Goal: Obtain resource: Download file/media

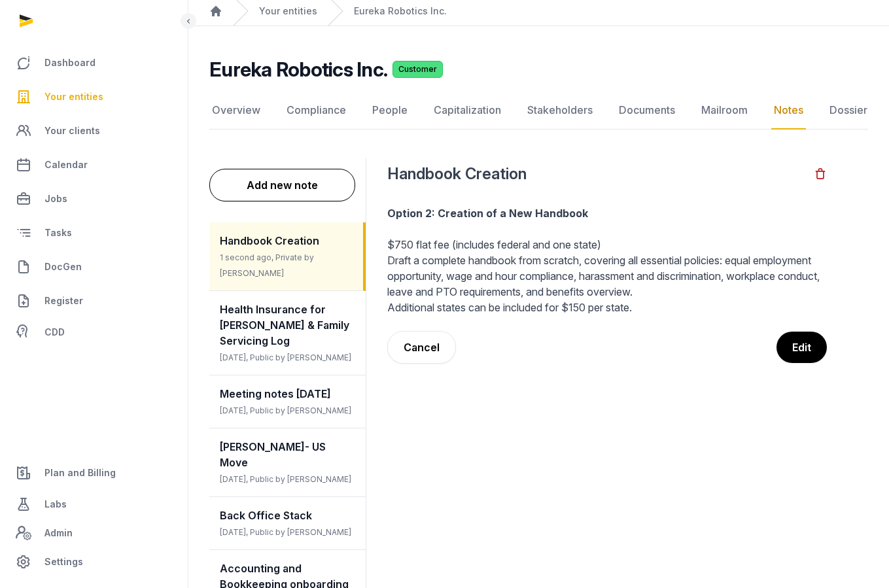
click at [44, 106] on link "Your entities" at bounding box center [93, 96] width 167 height 31
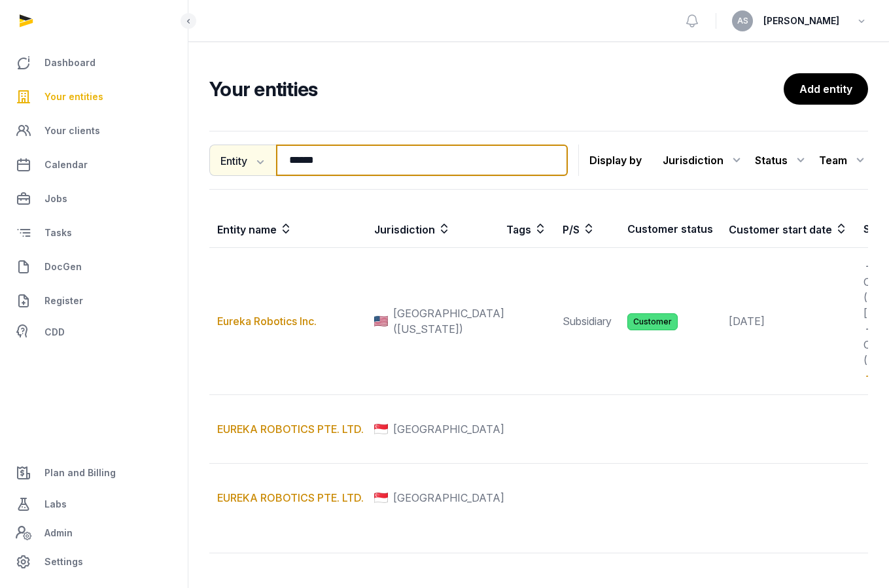
drag, startPoint x: 374, startPoint y: 168, endPoint x: 239, endPoint y: 163, distance: 135.6
click at [239, 164] on div "Entity Entity People Tags Services ****** Search" at bounding box center [388, 160] width 359 height 31
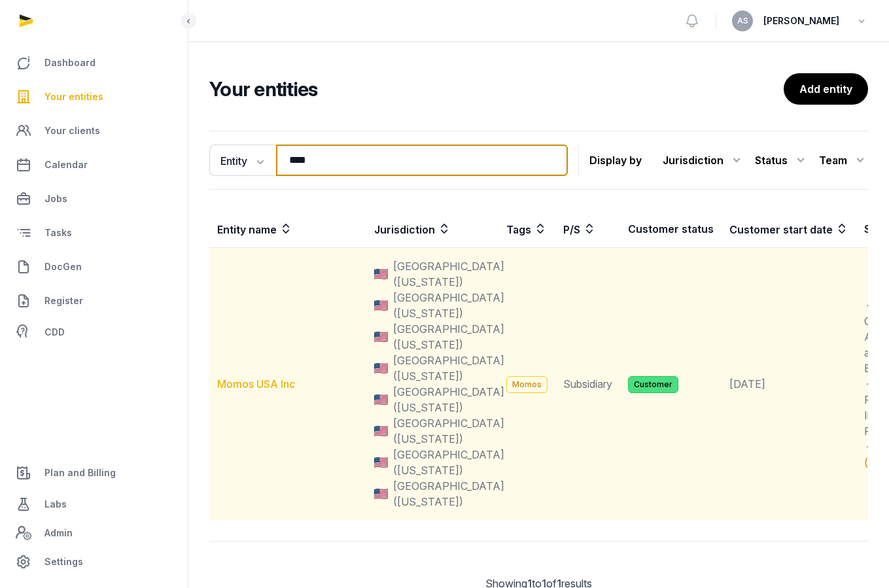
type input "****"
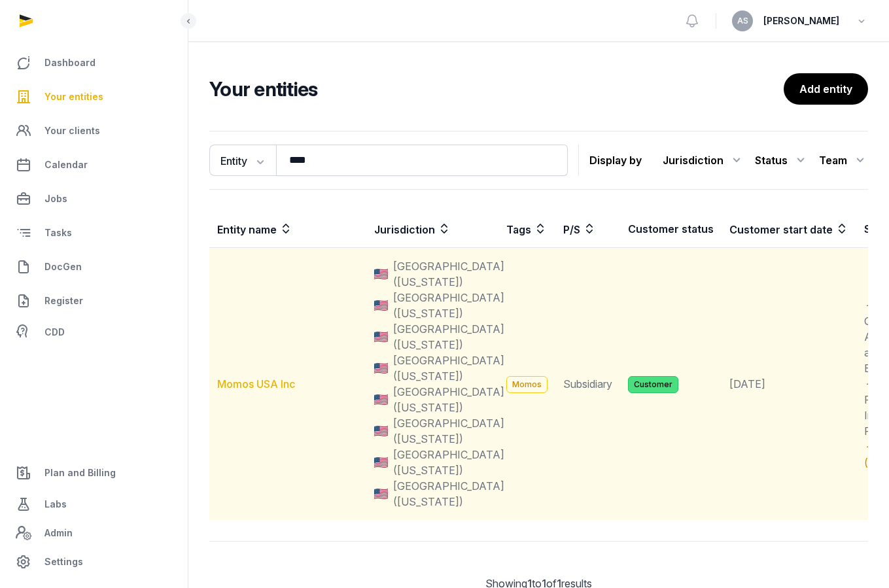
click at [235, 382] on link "Momos USA Inc" at bounding box center [256, 384] width 78 height 13
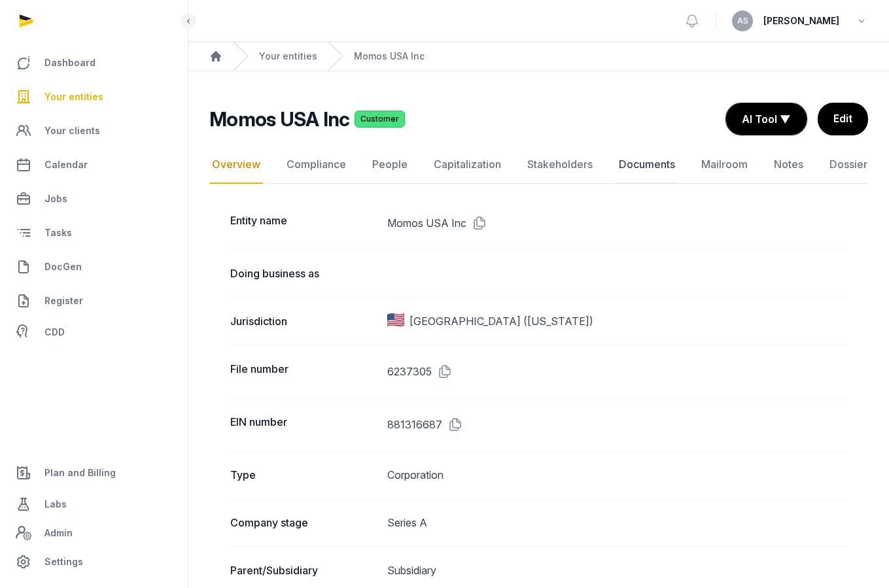
click at [651, 170] on link "Documents" at bounding box center [648, 165] width 62 height 38
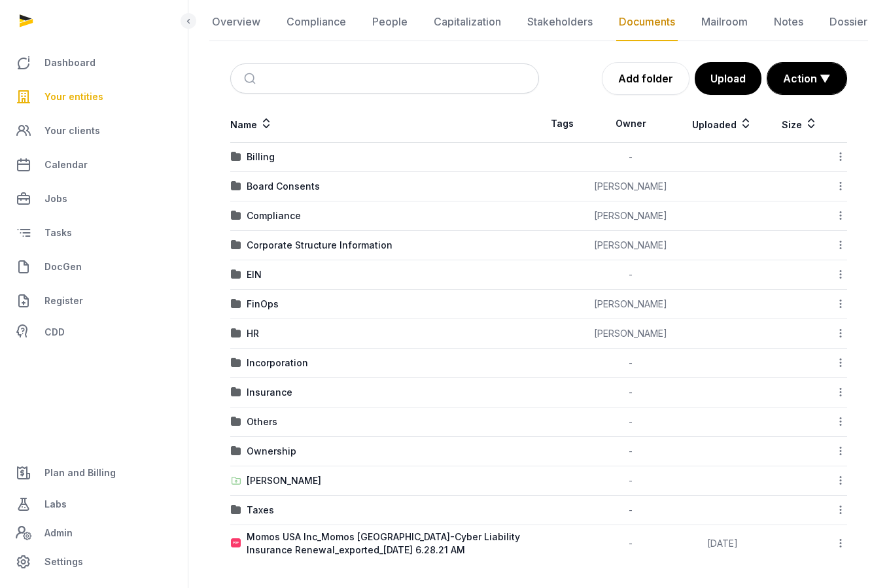
scroll to position [125, 0]
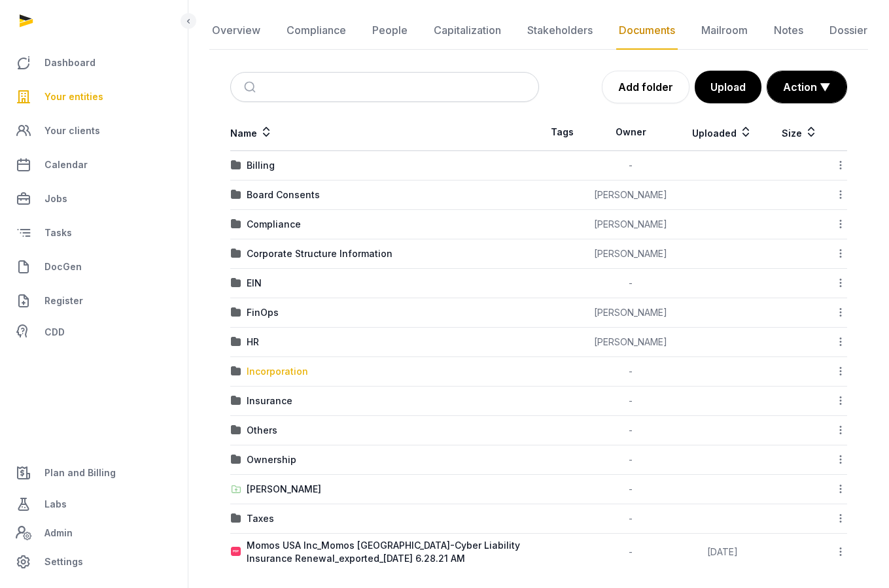
click at [262, 378] on div "Incorporation" at bounding box center [278, 371] width 62 height 13
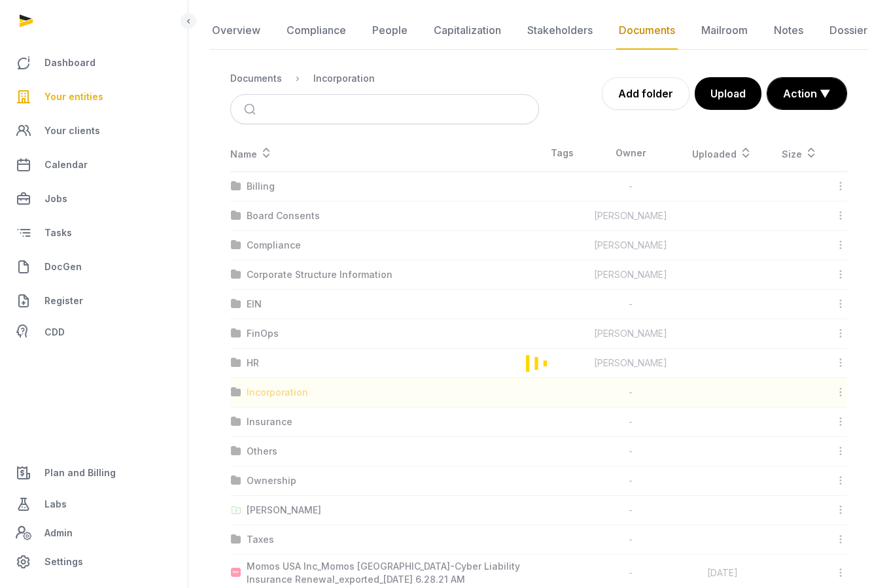
scroll to position [58, 0]
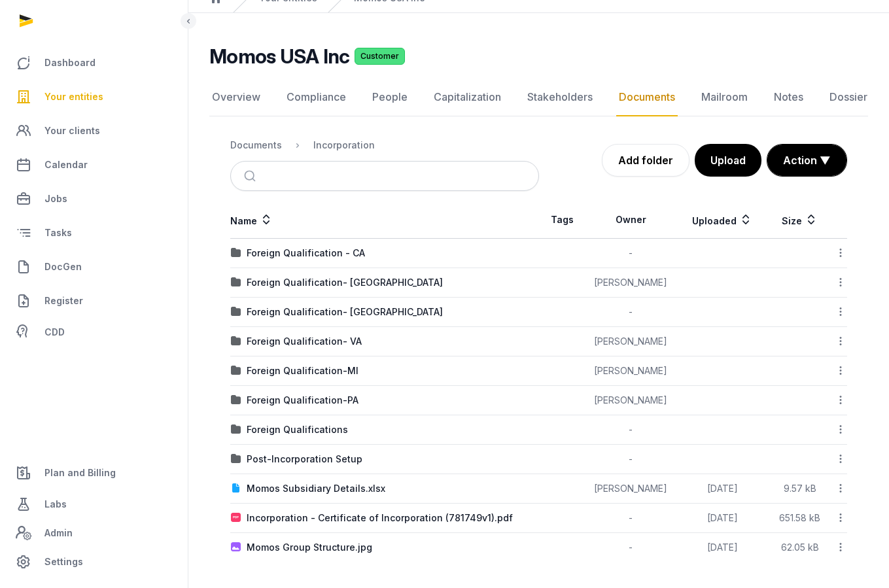
click at [91, 90] on span "Your entities" at bounding box center [74, 97] width 59 height 16
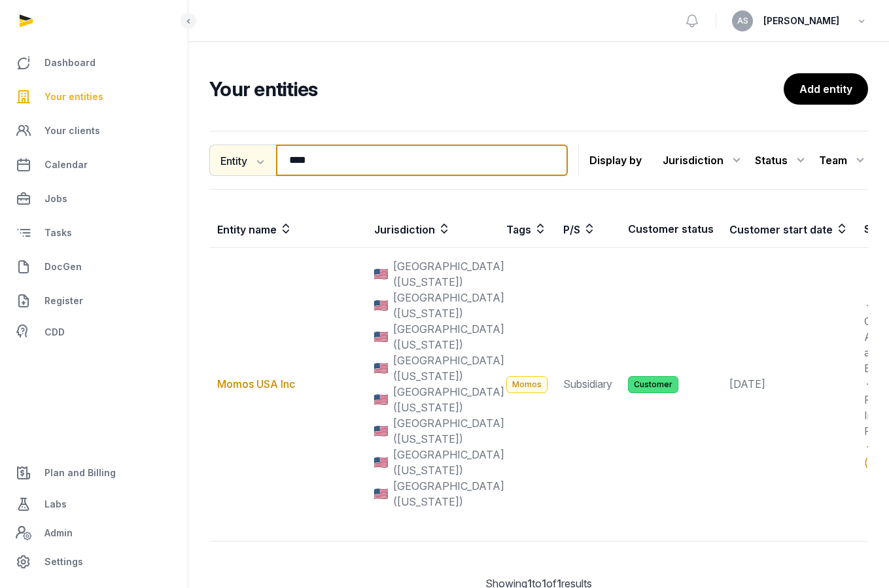
drag, startPoint x: 372, startPoint y: 156, endPoint x: 243, endPoint y: 148, distance: 129.9
click at [243, 151] on div "Entity Entity People Tags Services **** Search" at bounding box center [388, 160] width 359 height 31
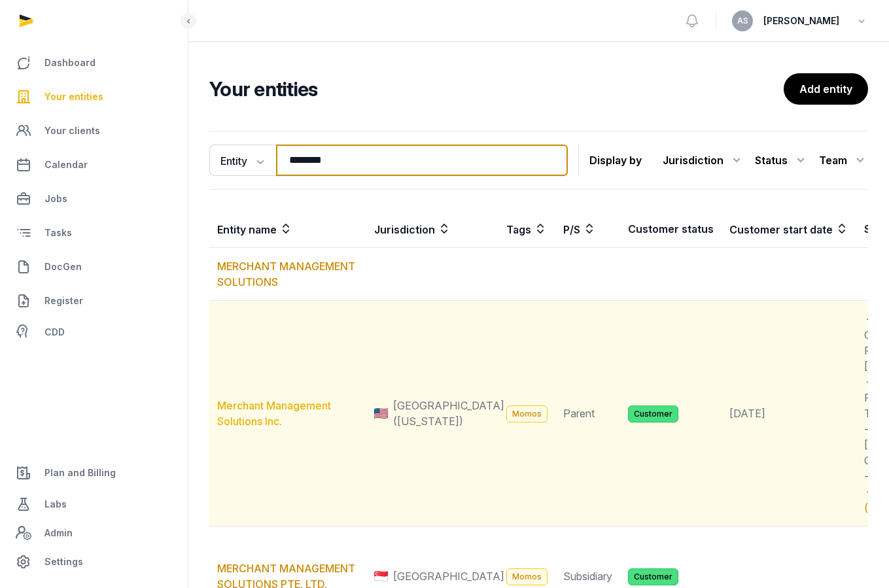
type input "********"
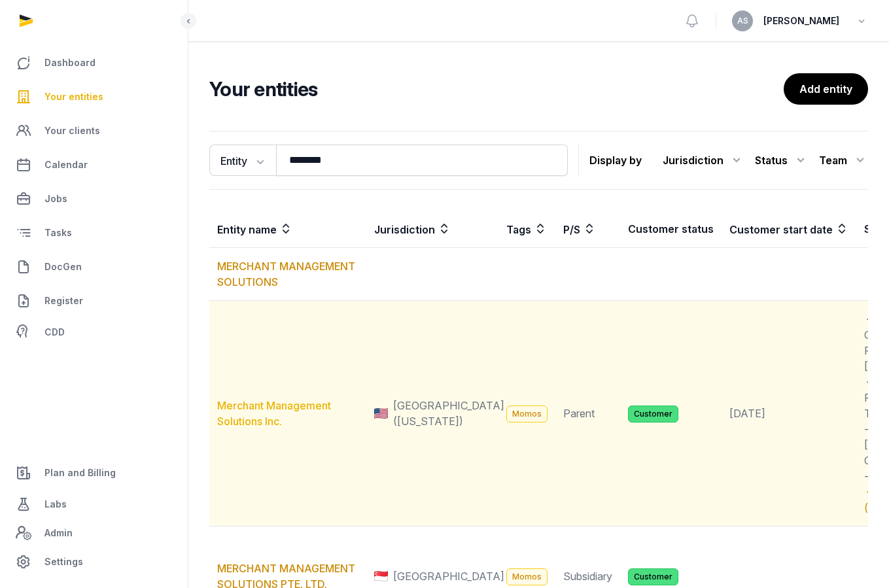
click at [259, 426] on link "Merchant Management Solutions Inc." at bounding box center [274, 413] width 114 height 29
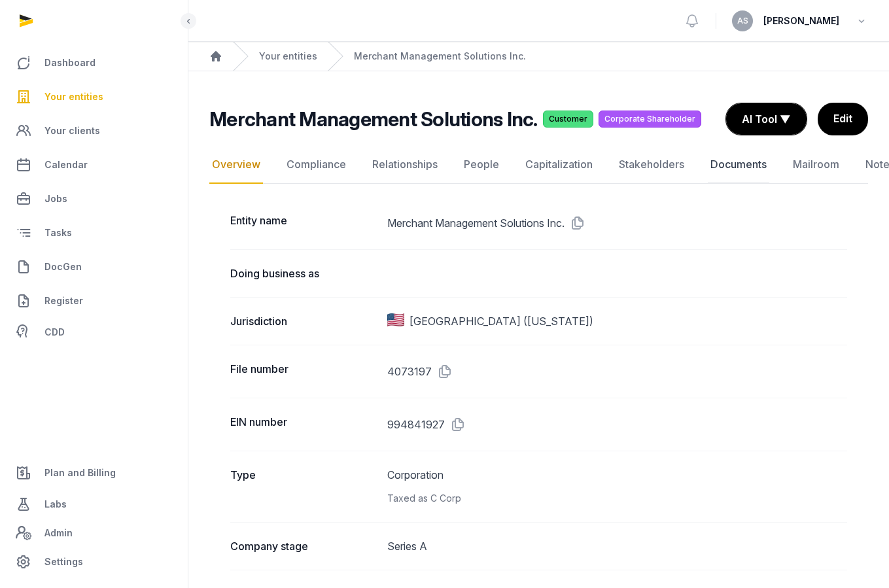
click at [724, 170] on link "Documents" at bounding box center [739, 165] width 62 height 38
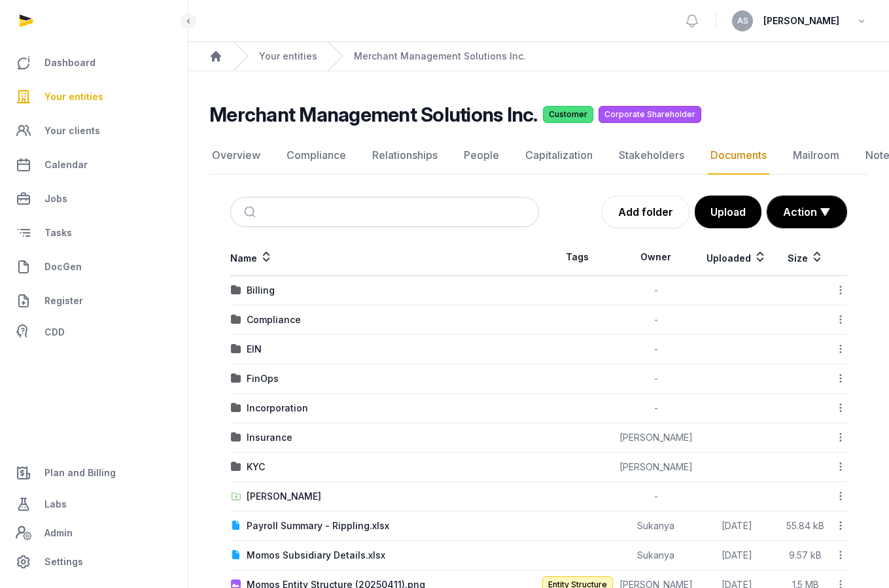
click at [293, 395] on td "Incorporation" at bounding box center [384, 408] width 309 height 29
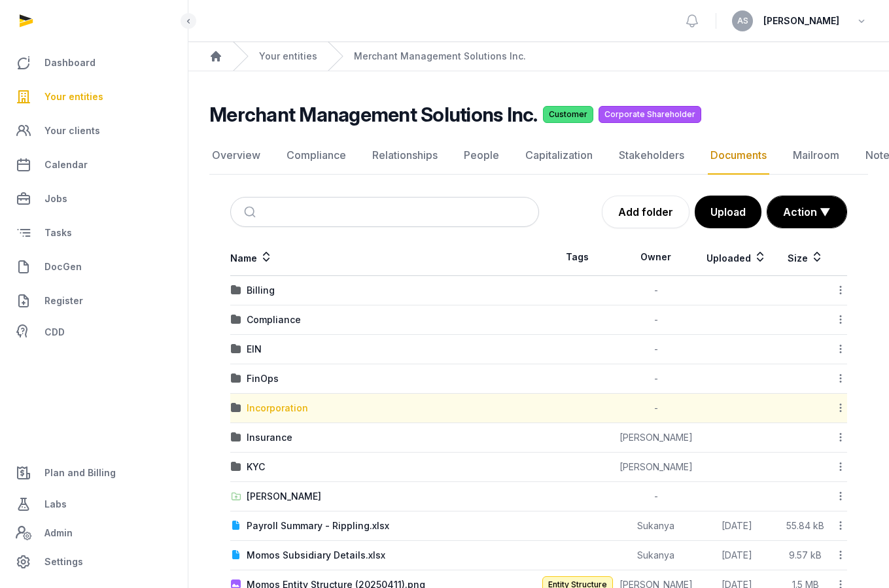
click at [268, 413] on div "Incorporation" at bounding box center [278, 408] width 62 height 13
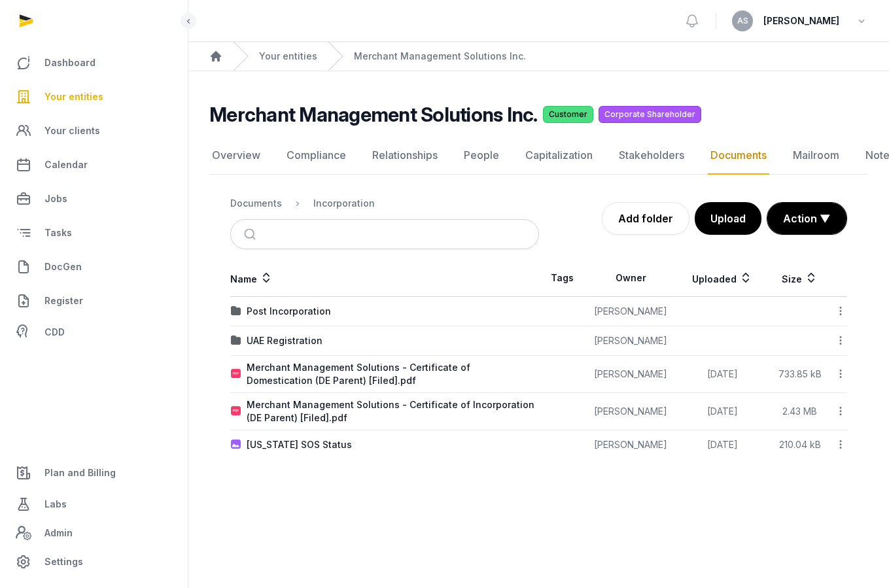
click at [73, 86] on link "Your entities" at bounding box center [93, 96] width 167 height 31
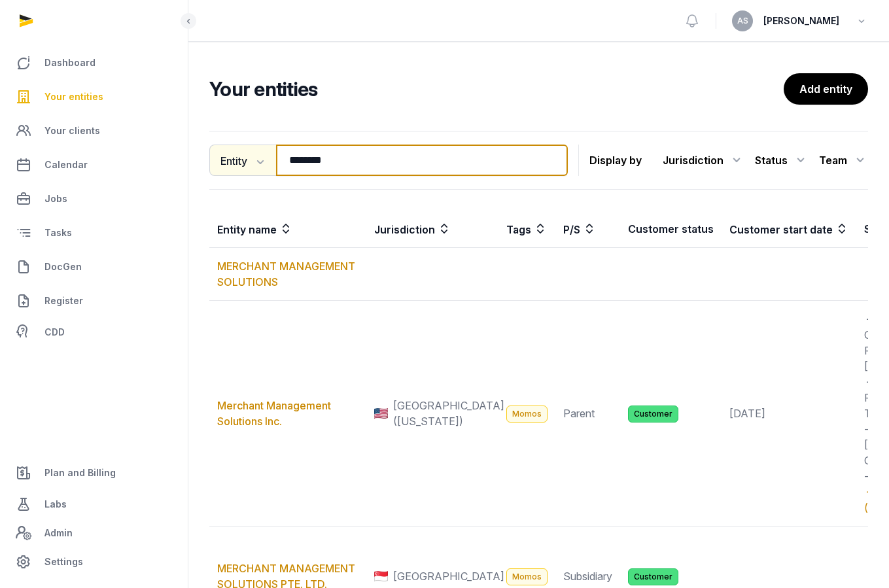
drag, startPoint x: 367, startPoint y: 169, endPoint x: 276, endPoint y: 170, distance: 91.0
click at [276, 171] on div "Entity Entity People Tags Services ******** Search" at bounding box center [388, 160] width 359 height 31
drag, startPoint x: 351, startPoint y: 154, endPoint x: 238, endPoint y: 154, distance: 113.2
click at [236, 155] on div "Entity Entity People Tags Services ******** Search" at bounding box center [388, 160] width 359 height 31
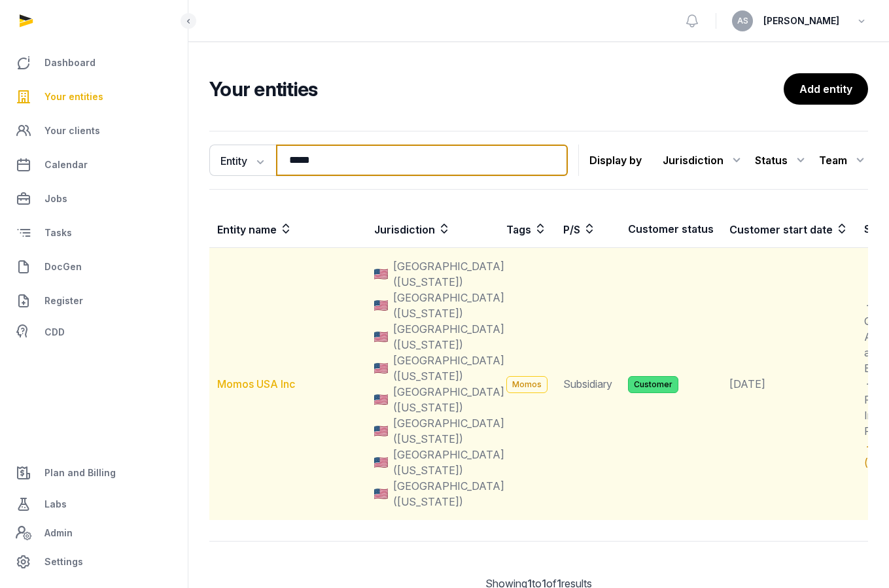
type input "*****"
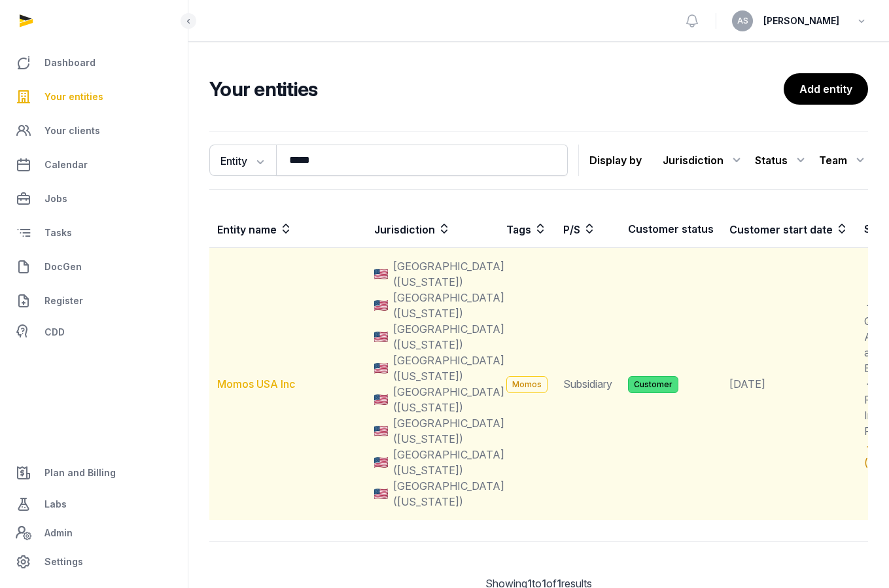
click at [264, 380] on link "Momos USA Inc" at bounding box center [256, 384] width 78 height 13
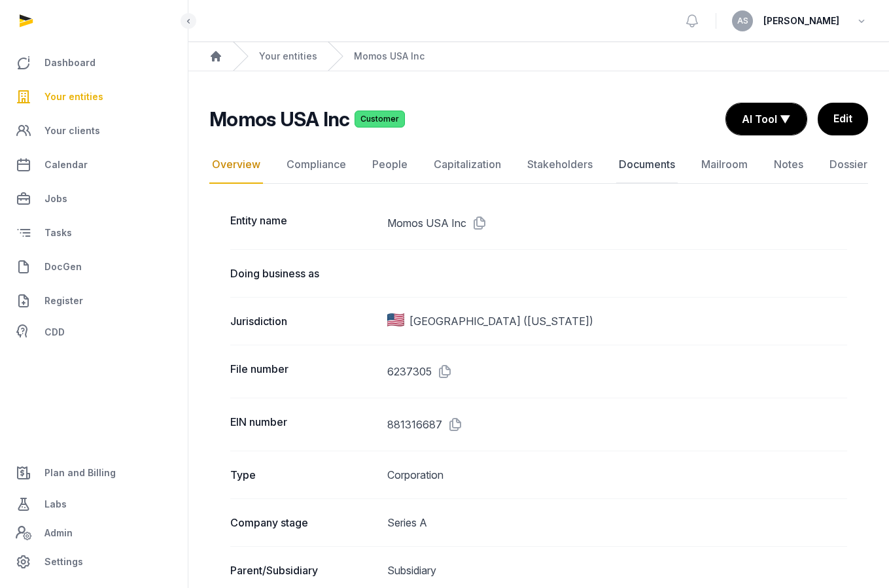
click at [640, 167] on link "Documents" at bounding box center [648, 165] width 62 height 38
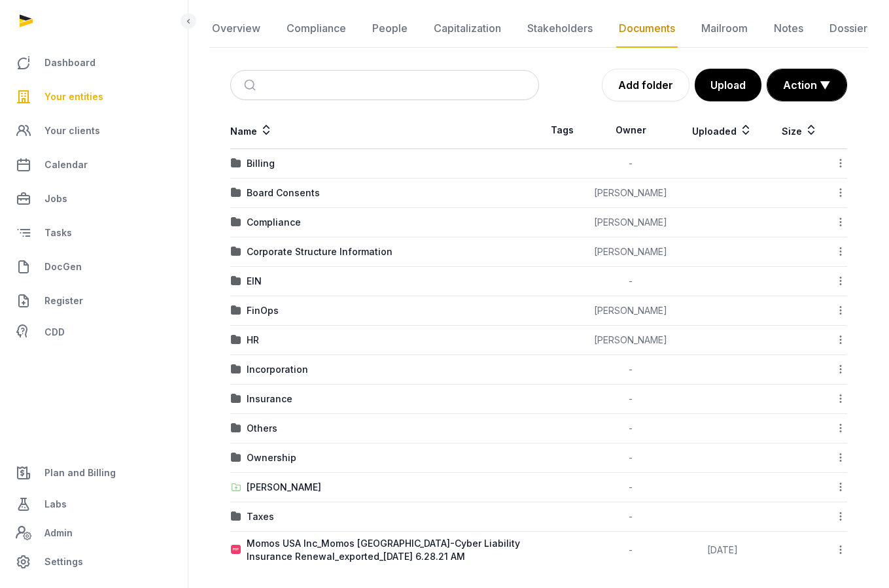
scroll to position [134, 0]
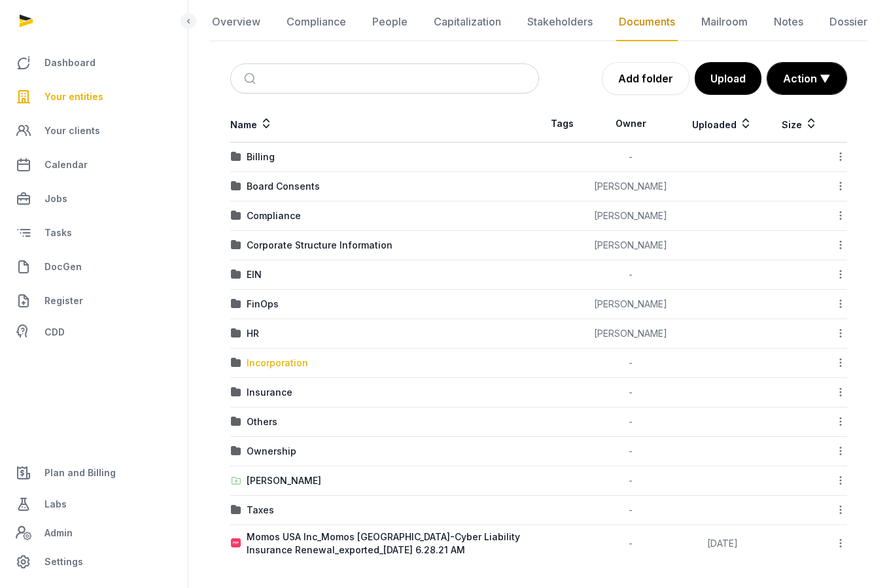
click at [281, 363] on div "Incorporation" at bounding box center [278, 363] width 62 height 13
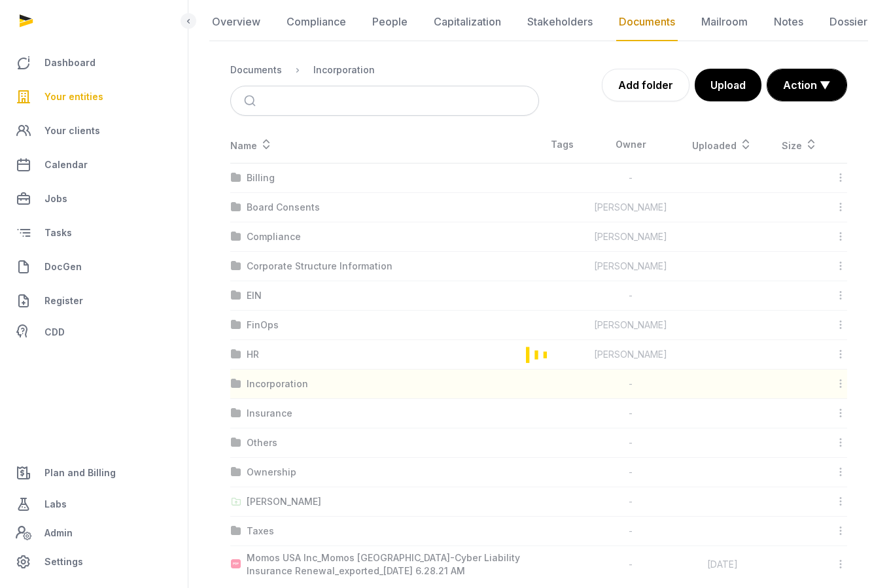
scroll to position [58, 0]
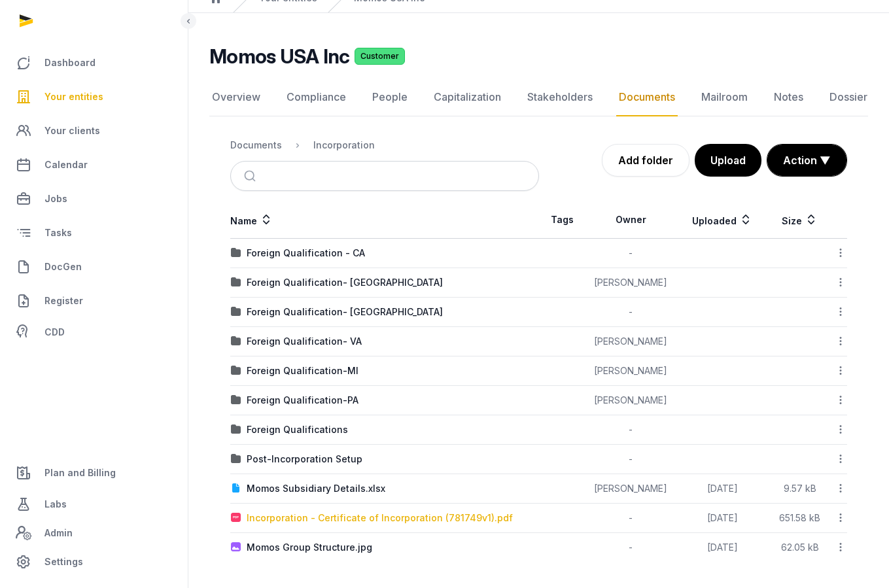
click at [406, 513] on div "Incorporation - Certificate of Incorporation (781749v1).pdf" at bounding box center [380, 518] width 266 height 13
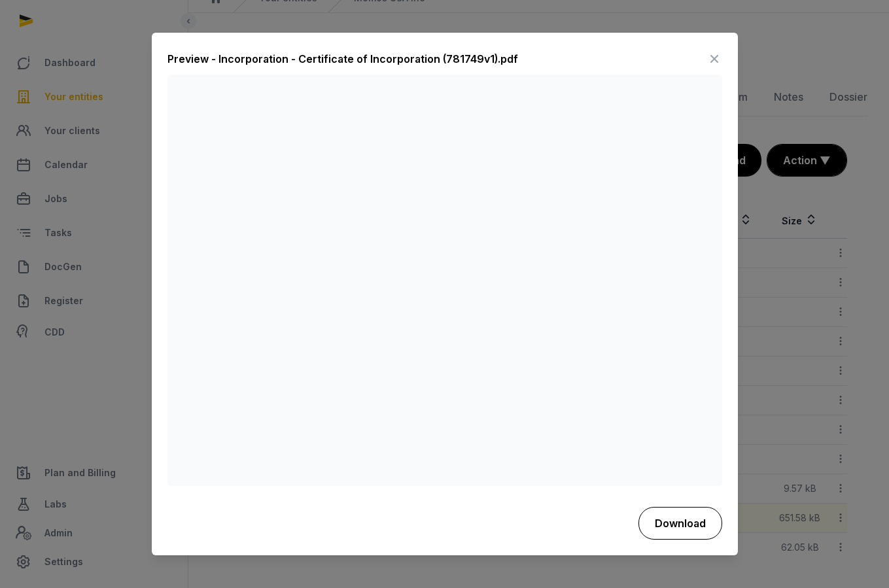
click at [668, 521] on button "Download" at bounding box center [681, 523] width 84 height 33
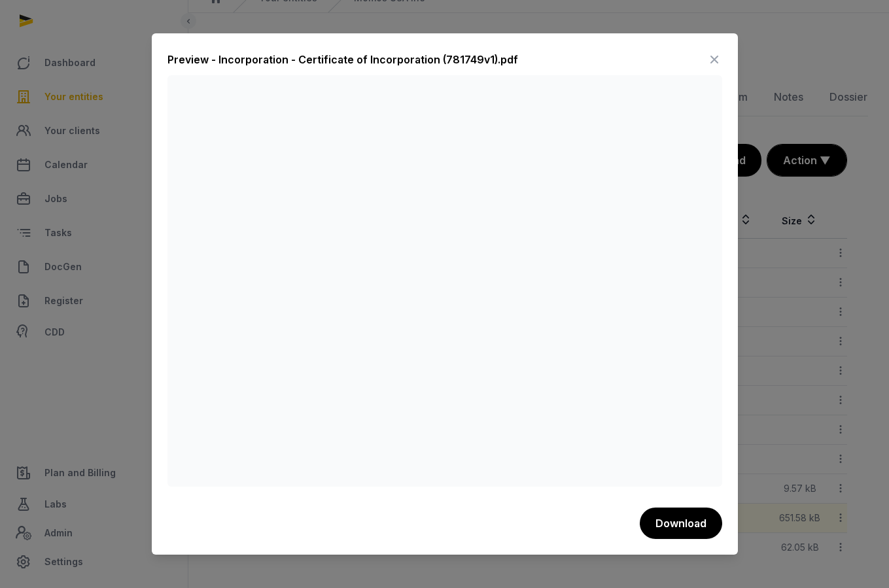
click at [711, 63] on icon at bounding box center [715, 59] width 16 height 21
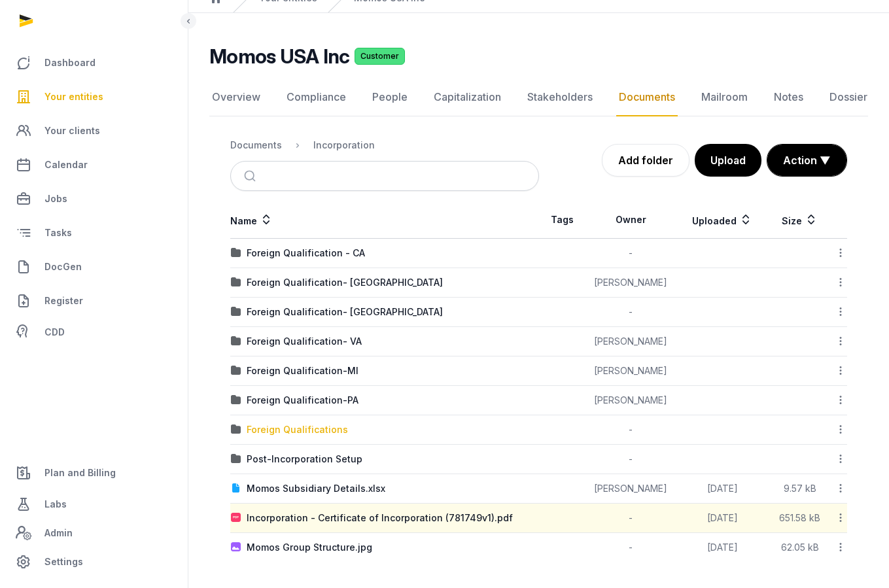
click at [308, 431] on div "Foreign Qualifications" at bounding box center [297, 429] width 101 height 13
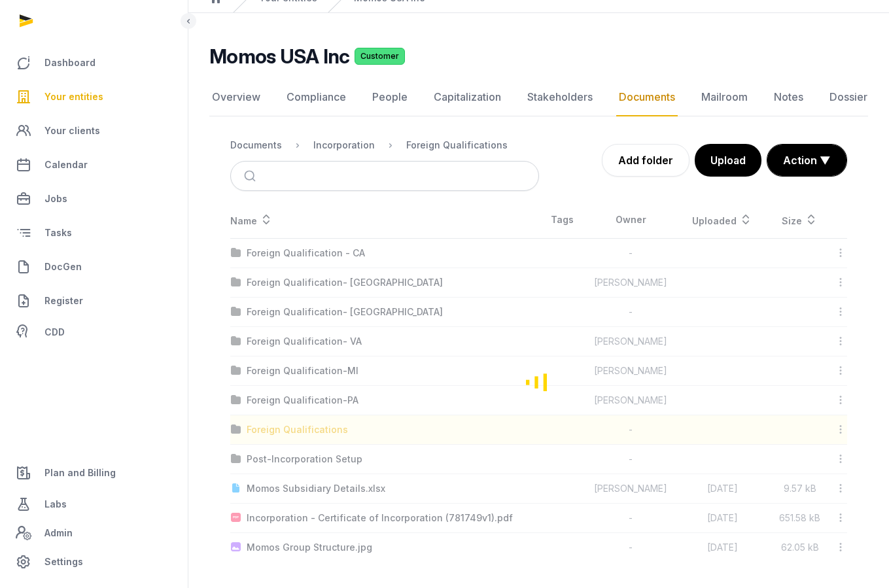
scroll to position [0, 0]
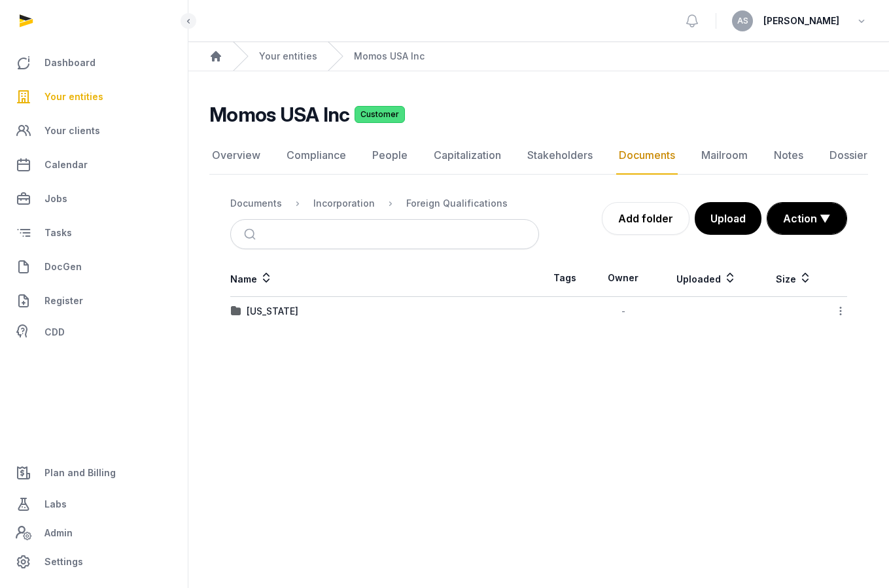
click at [345, 213] on nav "Documents Incorporation Foreign Qualifications" at bounding box center [384, 203] width 309 height 31
click at [340, 204] on div "Incorporation" at bounding box center [345, 203] width 62 height 13
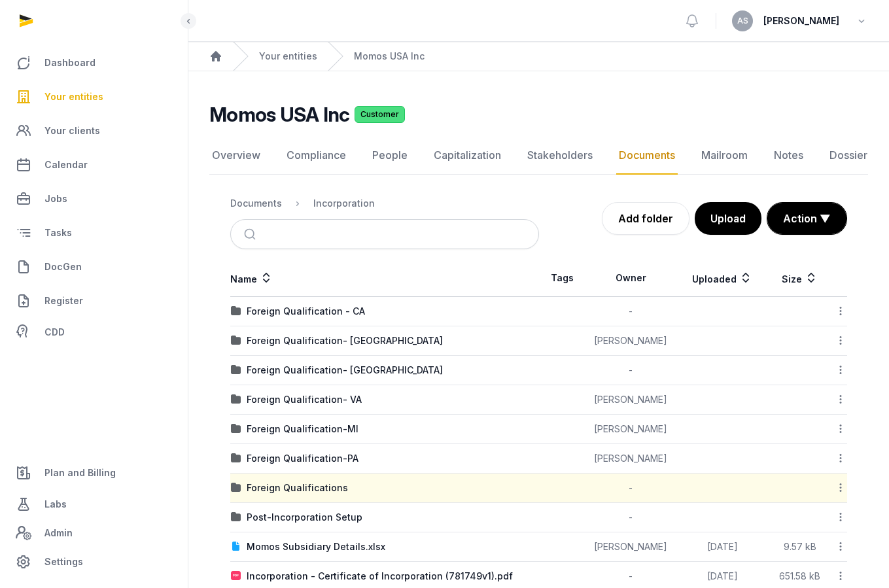
click at [94, 94] on span "Your entities" at bounding box center [74, 97] width 59 height 16
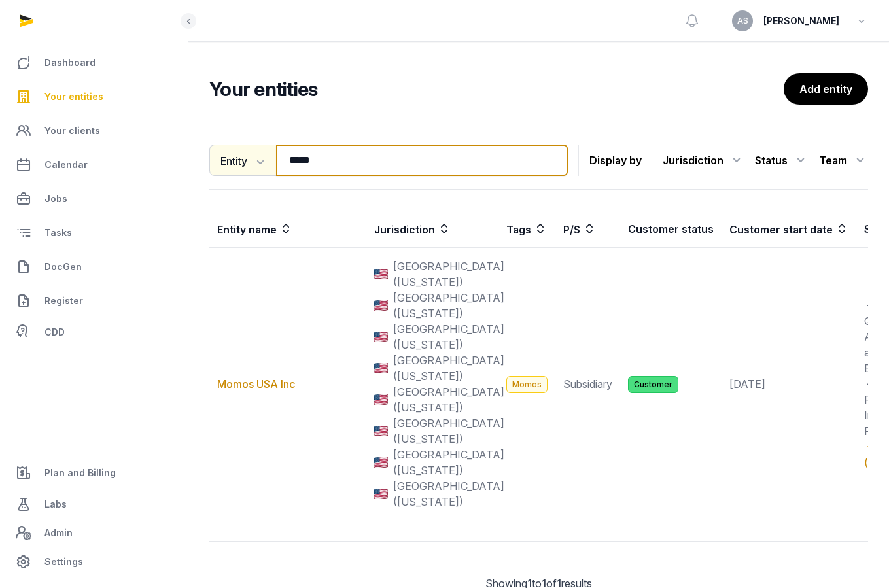
drag, startPoint x: 404, startPoint y: 165, endPoint x: 272, endPoint y: 159, distance: 132.3
click at [272, 159] on div "Entity Entity People Tags Services ***** Search" at bounding box center [388, 160] width 359 height 31
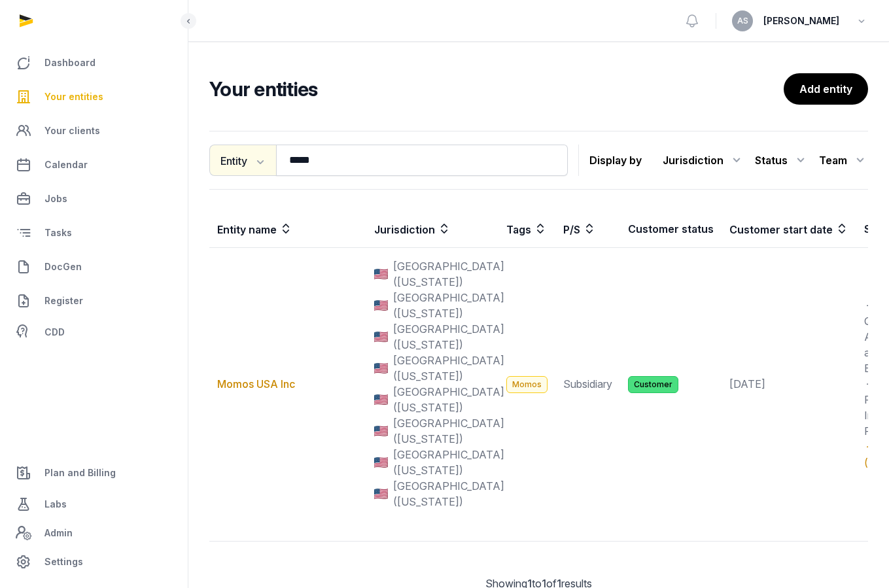
click at [272, 159] on button "Entity" at bounding box center [242, 160] width 67 height 31
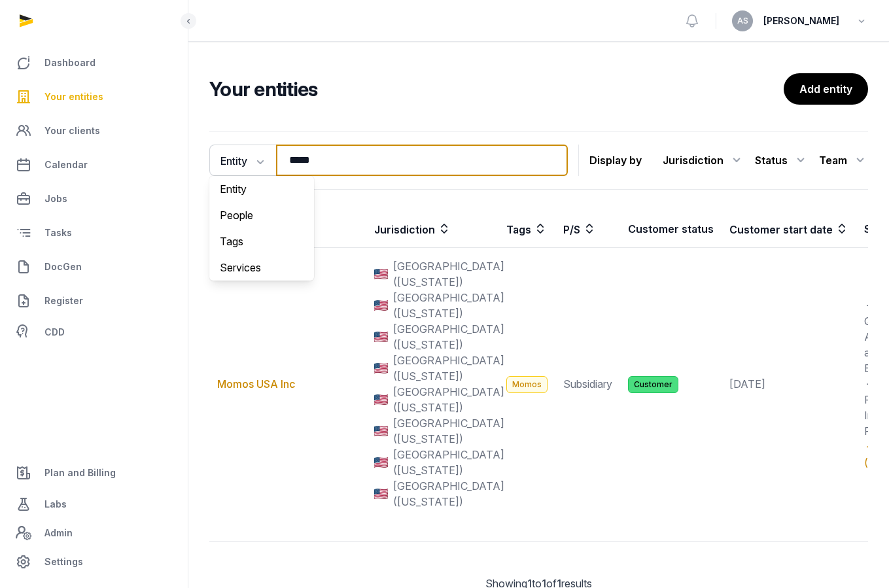
drag, startPoint x: 334, startPoint y: 167, endPoint x: 293, endPoint y: 156, distance: 43.2
click at [293, 156] on input "*****" at bounding box center [422, 160] width 292 height 31
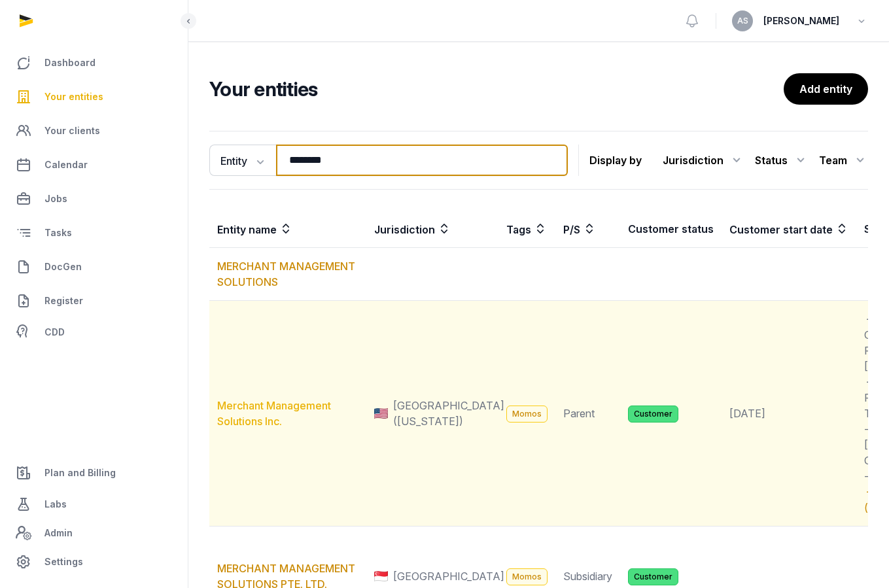
type input "********"
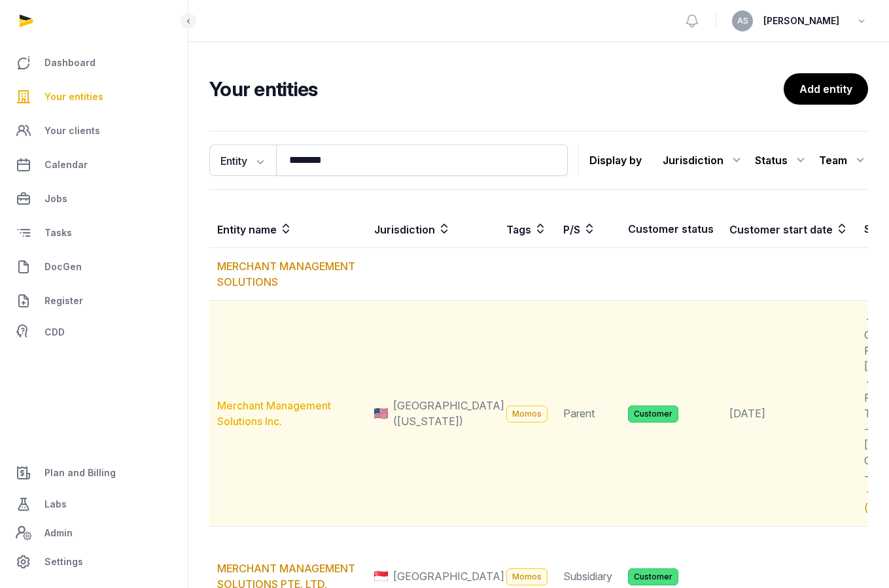
click at [247, 428] on link "Merchant Management Solutions Inc." at bounding box center [274, 413] width 114 height 29
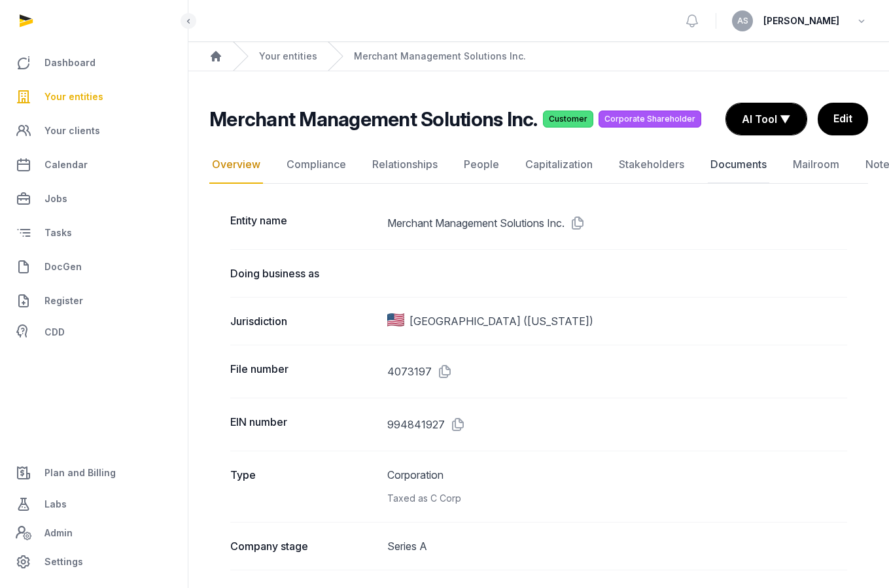
click at [725, 157] on link "Documents" at bounding box center [739, 165] width 62 height 38
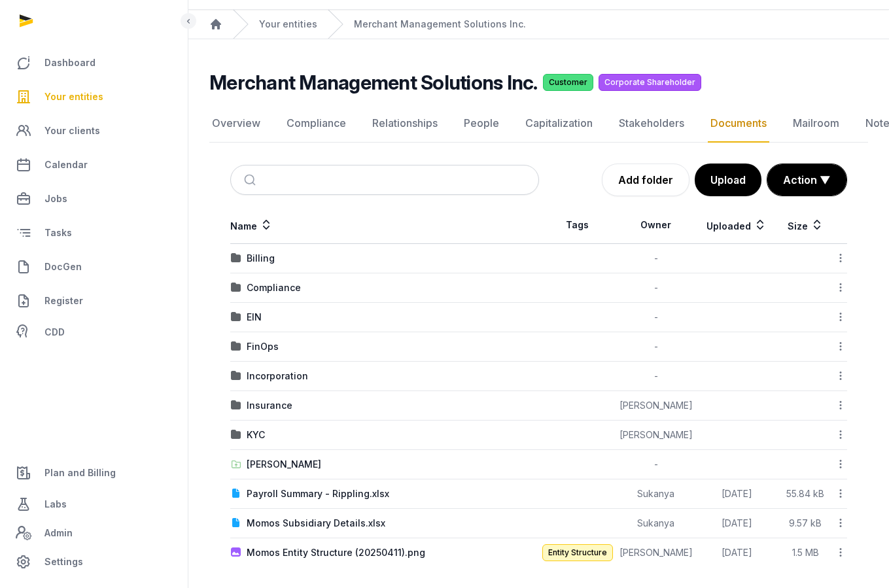
scroll to position [37, 0]
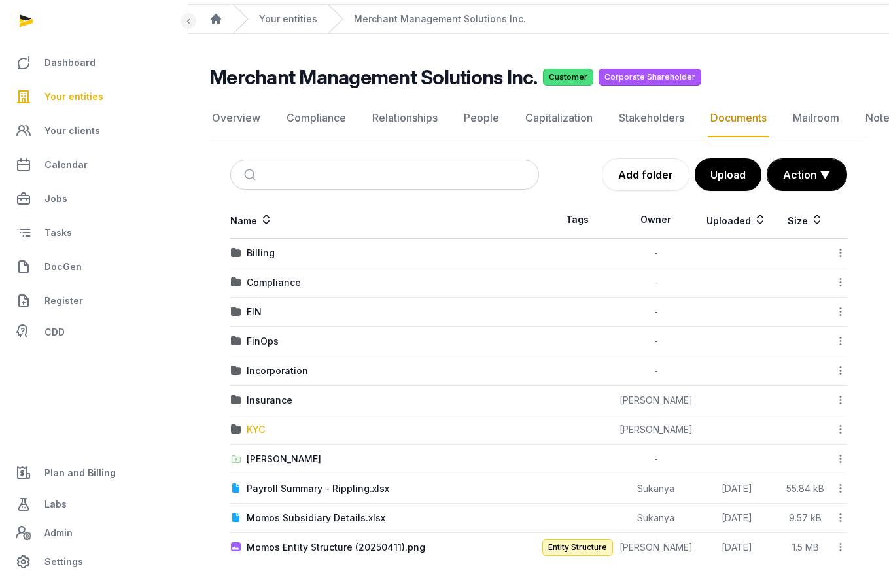
click at [259, 433] on div "KYC" at bounding box center [256, 429] width 18 height 13
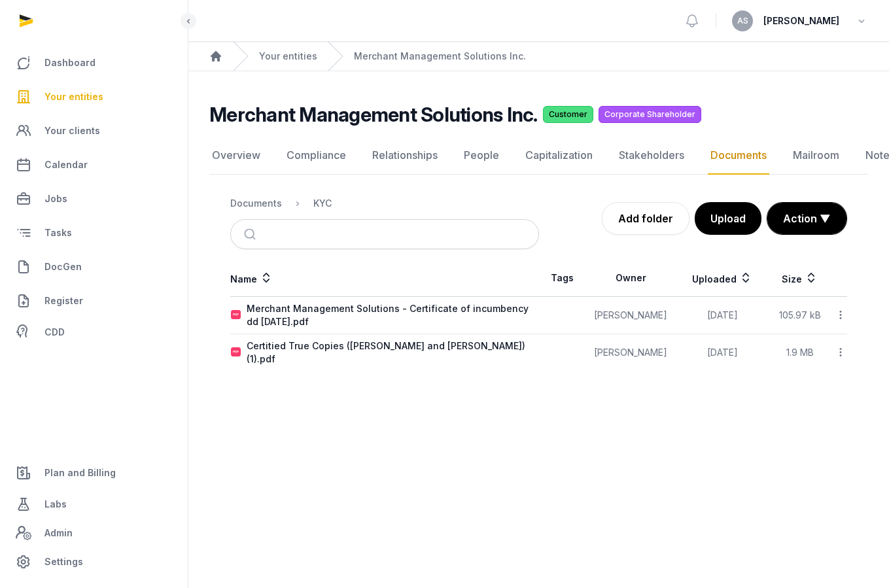
scroll to position [0, 0]
click at [267, 205] on div "Documents" at bounding box center [256, 203] width 52 height 13
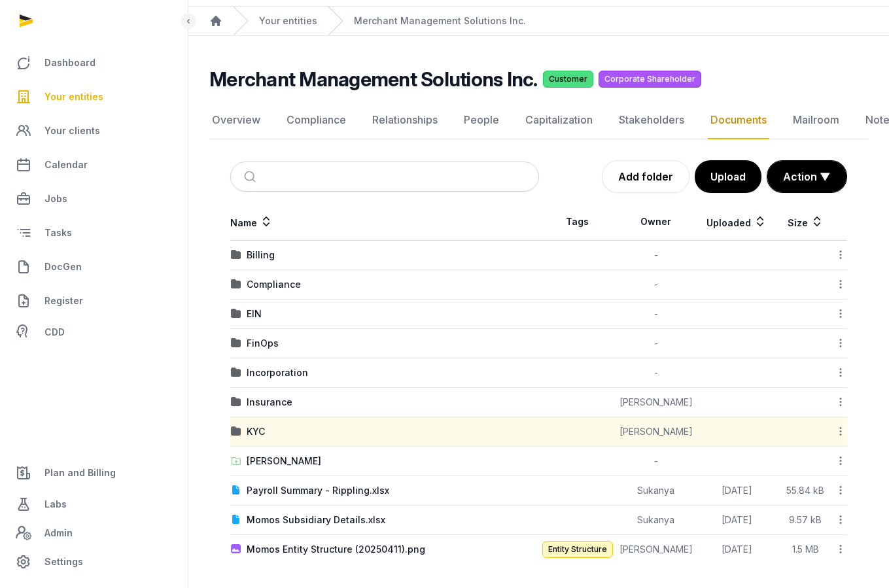
scroll to position [37, 0]
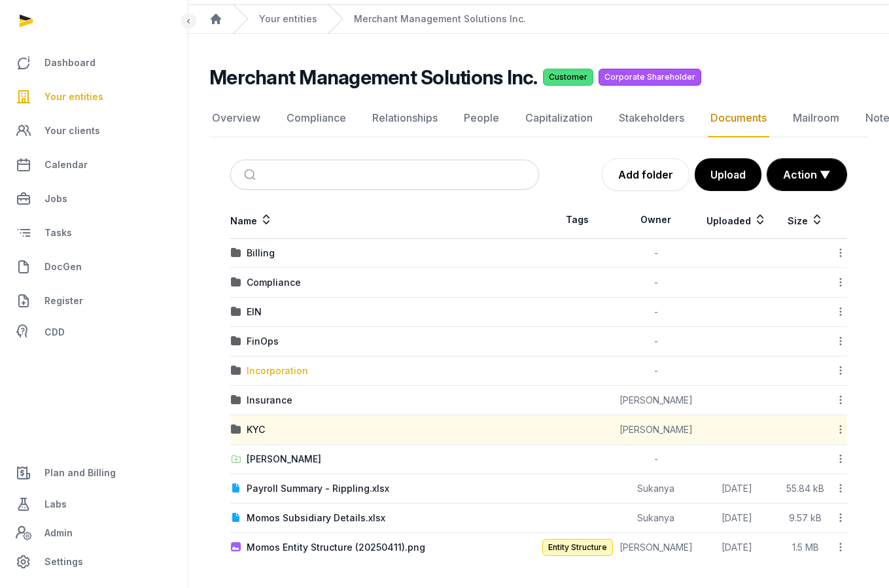
click at [268, 371] on div "Incorporation" at bounding box center [278, 371] width 62 height 13
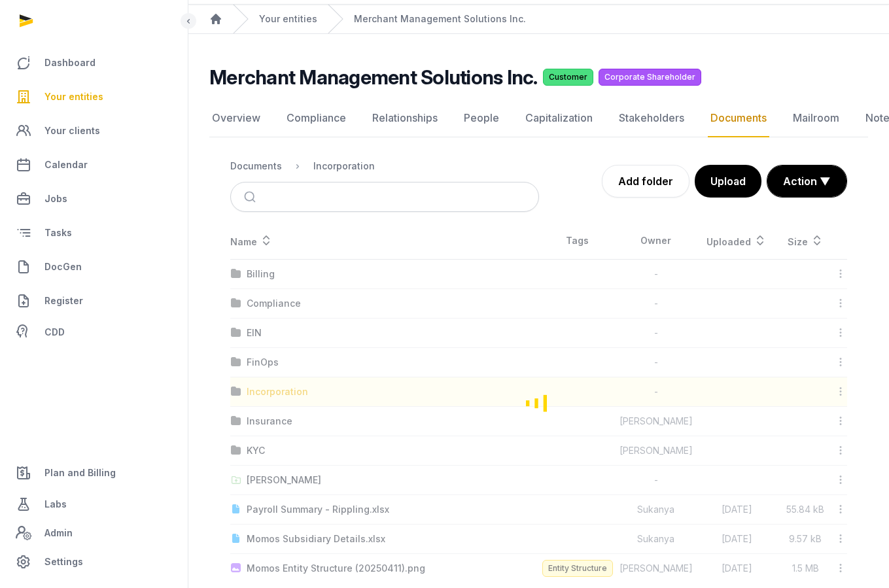
scroll to position [0, 0]
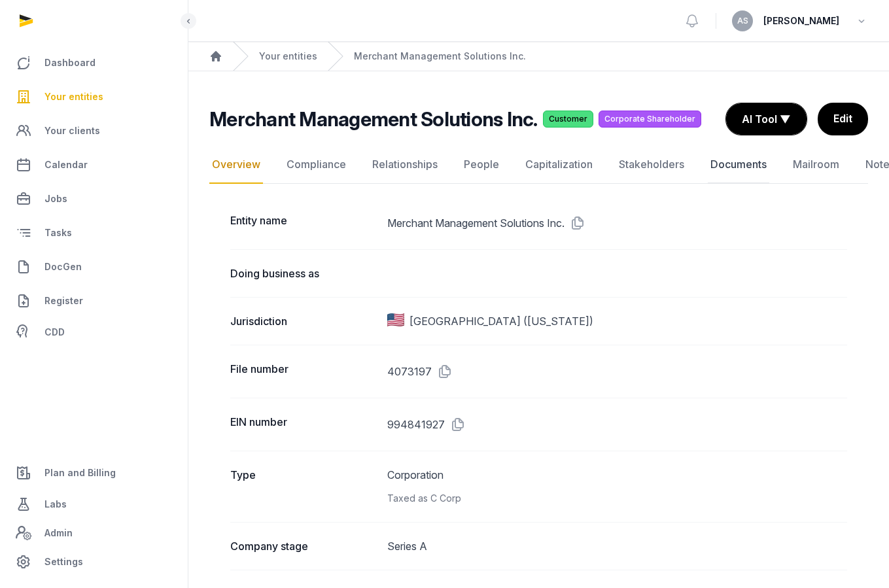
click at [737, 170] on link "Documents" at bounding box center [739, 165] width 62 height 38
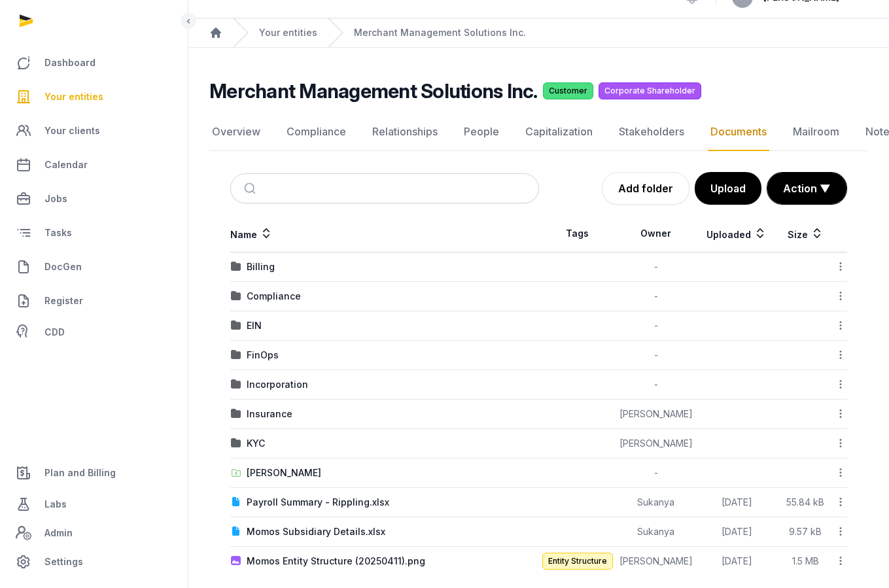
scroll to position [37, 0]
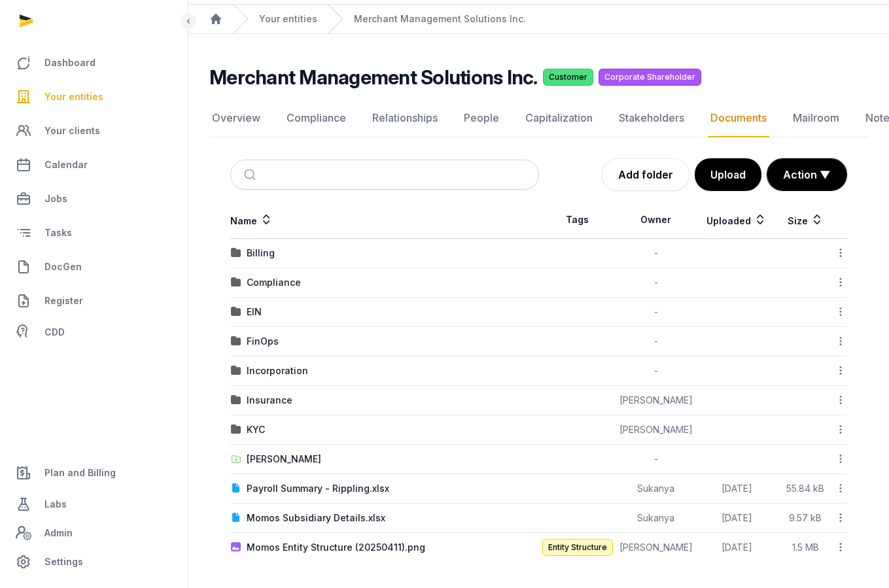
click at [320, 419] on td "KYC" at bounding box center [384, 430] width 309 height 29
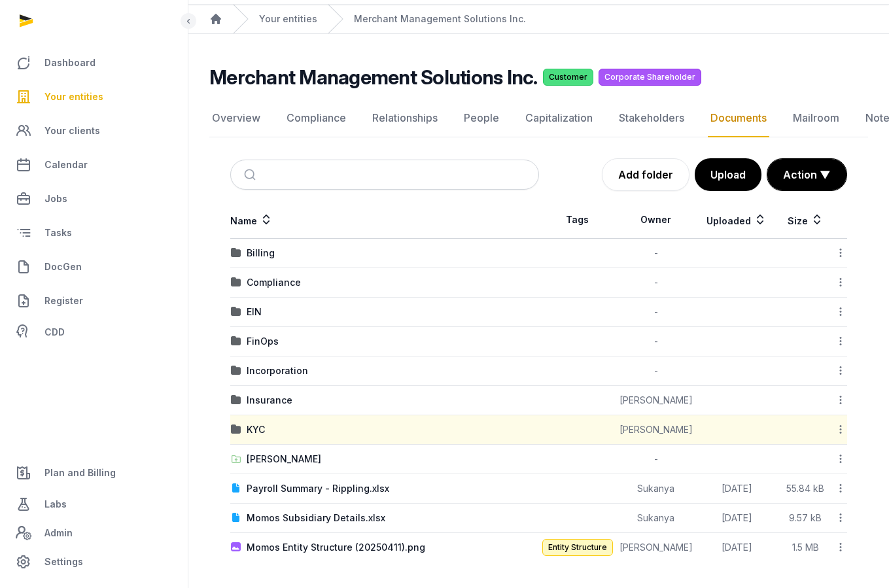
click at [320, 419] on td "KYC" at bounding box center [384, 430] width 309 height 29
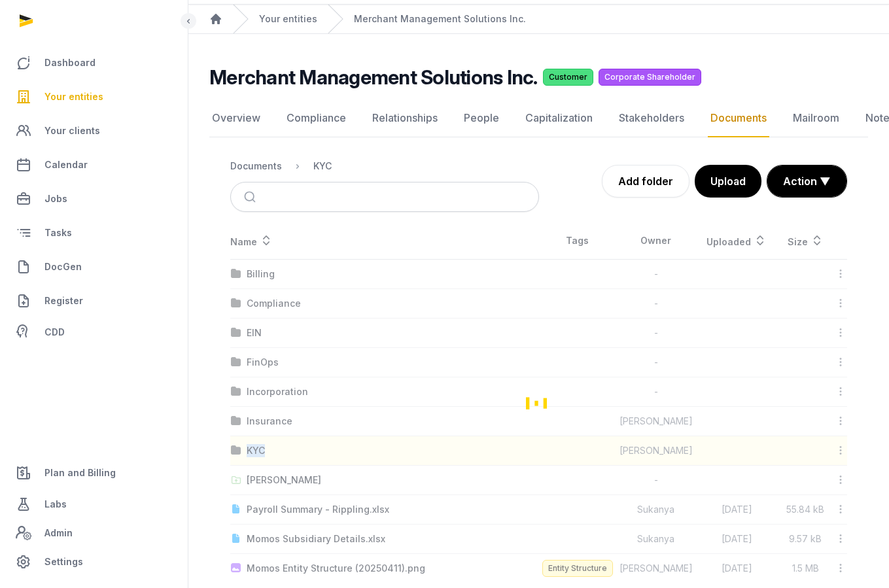
scroll to position [0, 0]
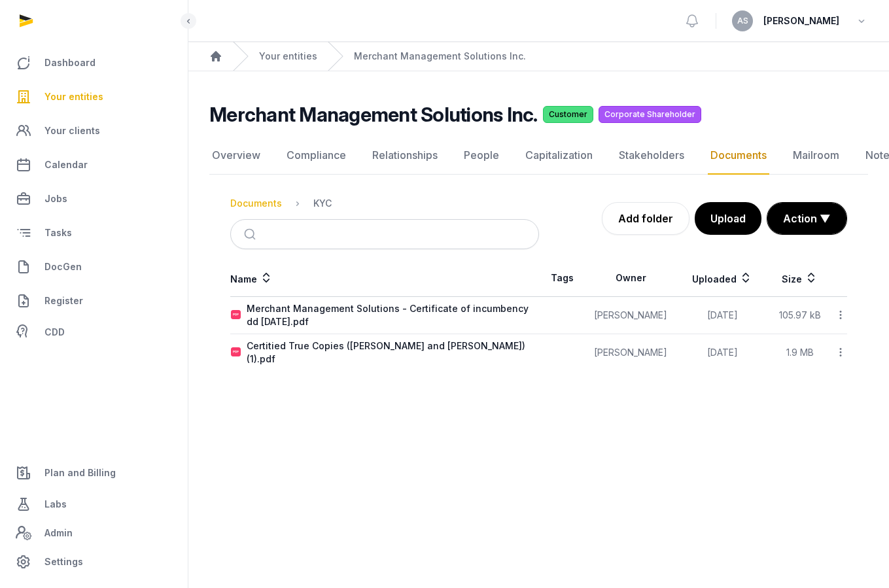
click at [270, 207] on div "Documents" at bounding box center [256, 203] width 52 height 13
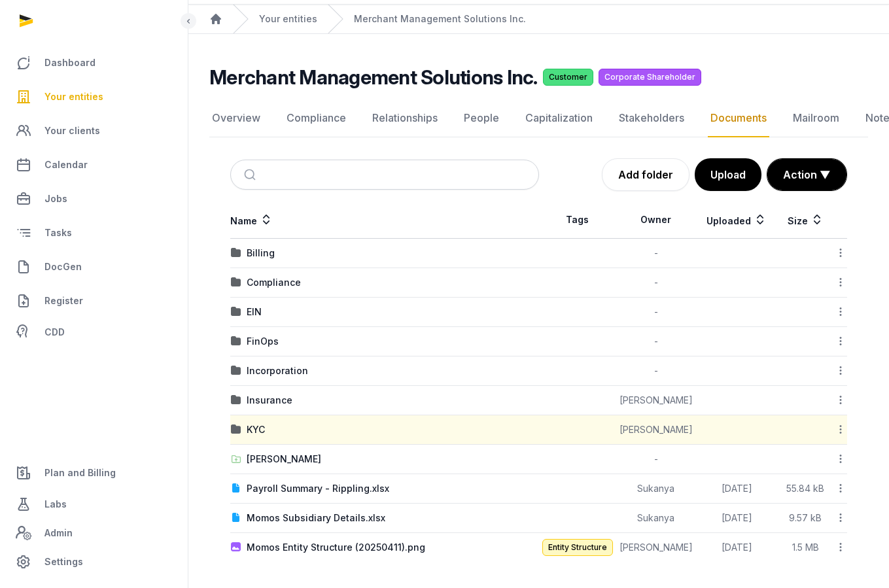
scroll to position [37, 0]
click at [90, 96] on span "Your entities" at bounding box center [74, 97] width 59 height 16
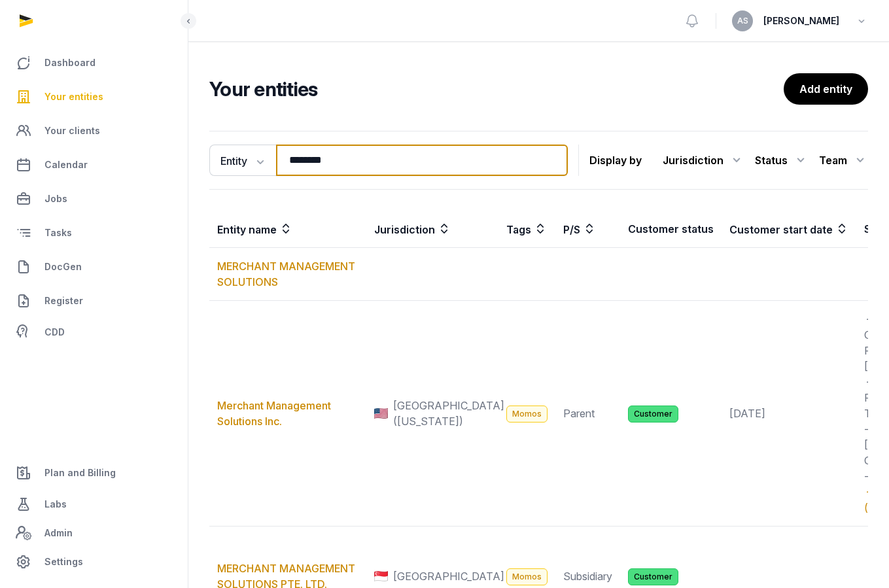
click at [376, 166] on input "********" at bounding box center [422, 160] width 292 height 31
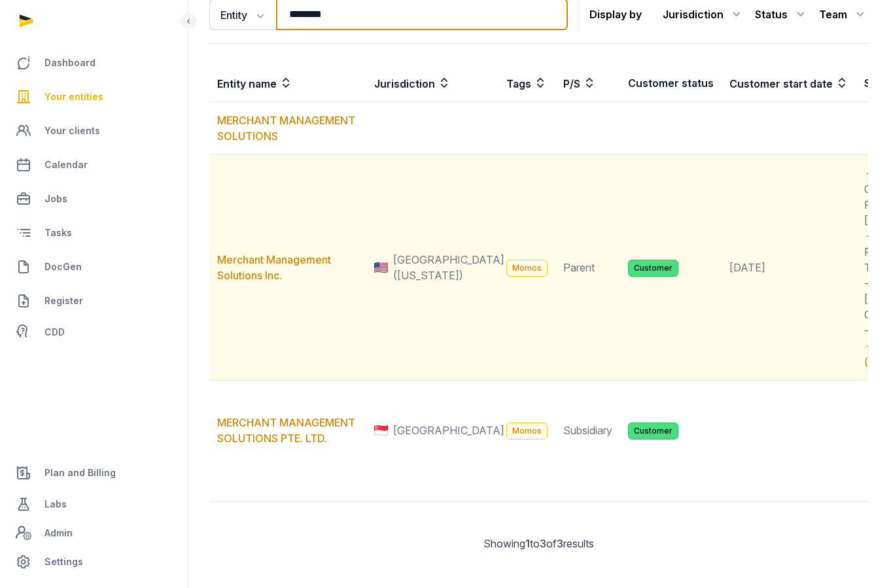
scroll to position [251, 0]
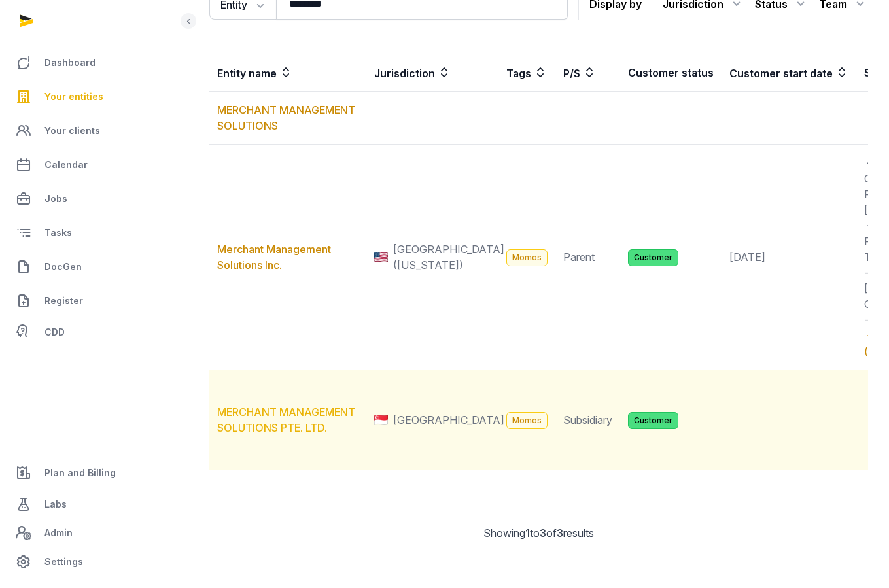
click at [265, 406] on link "MERCHANT MANAGEMENT SOLUTIONS PTE. LTD." at bounding box center [286, 420] width 138 height 29
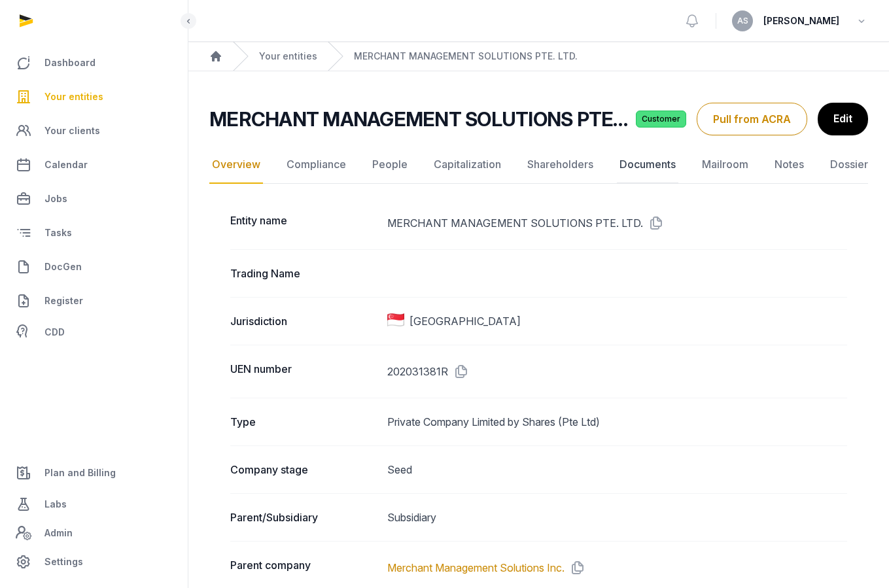
click at [650, 164] on link "Documents" at bounding box center [648, 165] width 62 height 38
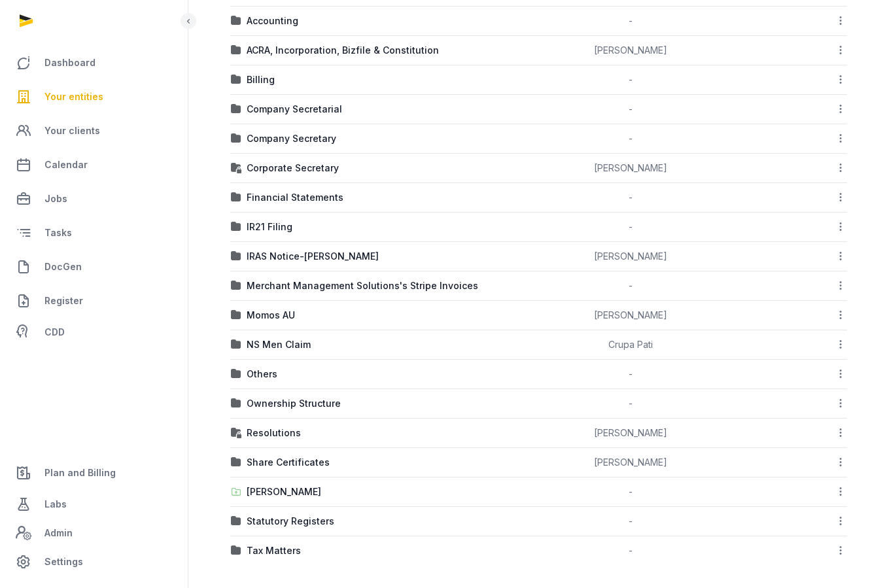
scroll to position [302, 0]
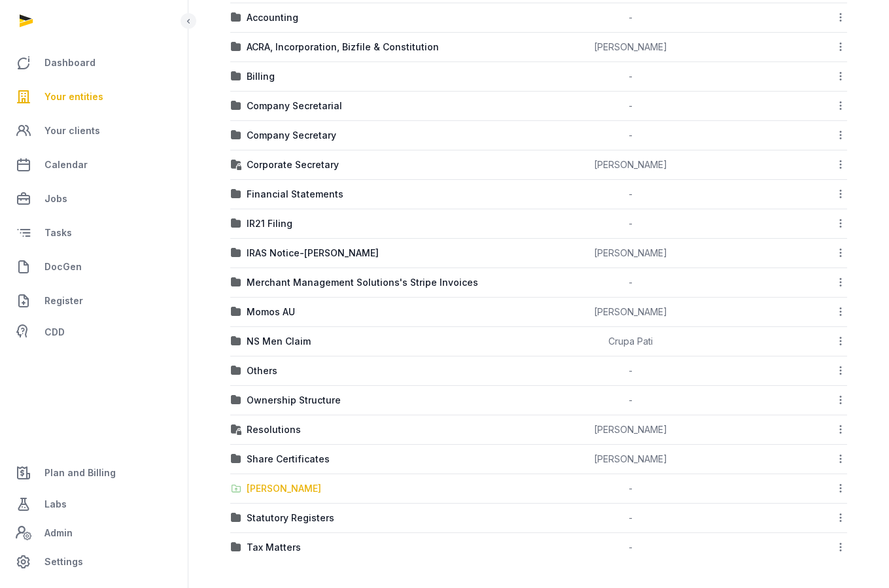
click at [259, 483] on div "[PERSON_NAME]" at bounding box center [284, 488] width 75 height 13
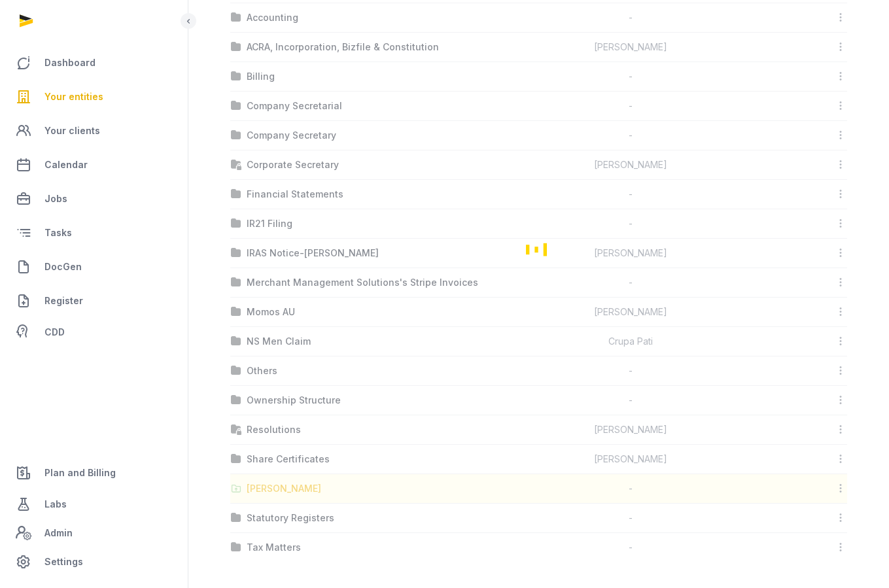
scroll to position [0, 0]
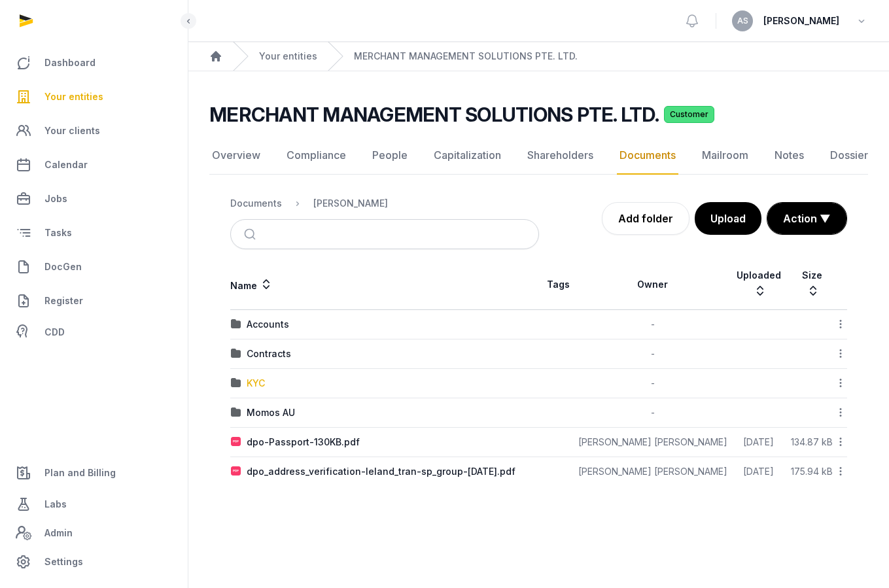
click at [256, 377] on div "KYC" at bounding box center [256, 383] width 18 height 13
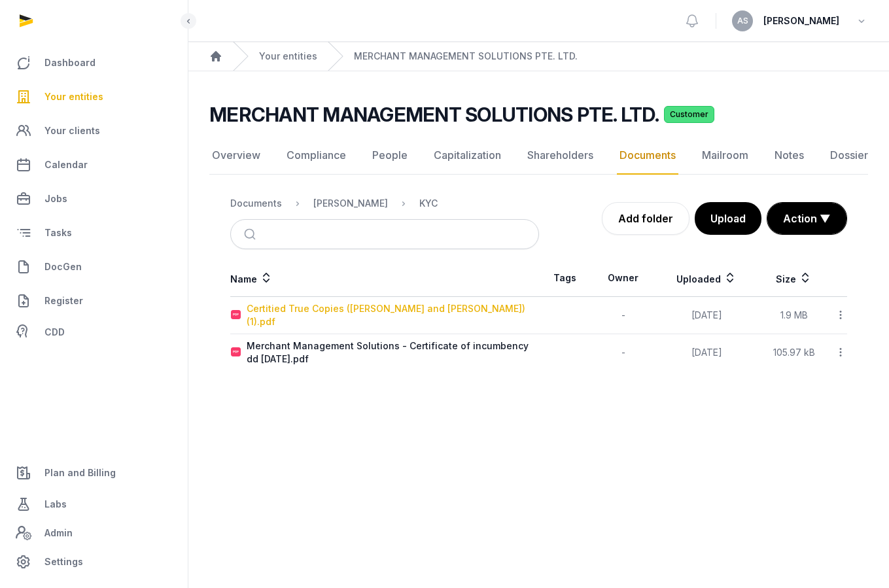
click at [302, 309] on div "Certitied True Copies ([PERSON_NAME] and [PERSON_NAME]) (1).pdf" at bounding box center [393, 315] width 292 height 26
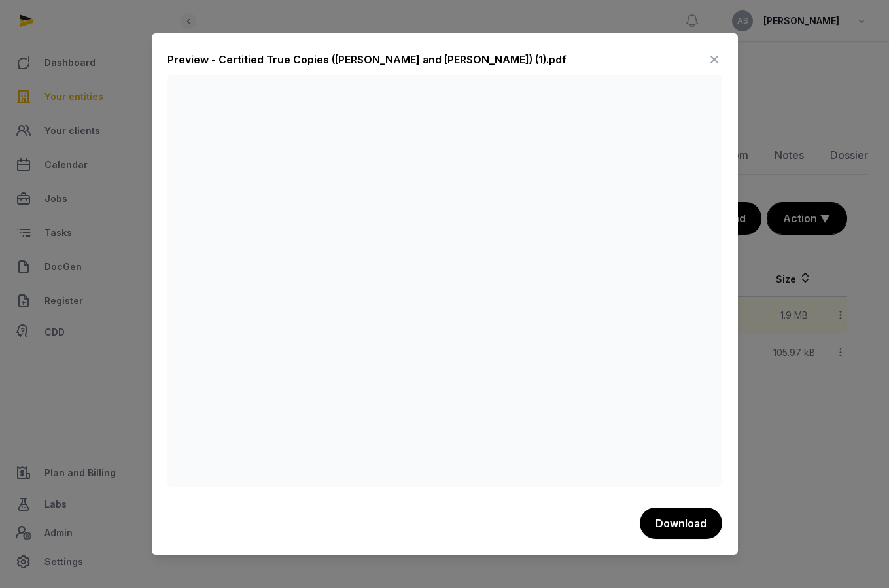
click at [711, 56] on icon at bounding box center [715, 59] width 16 height 21
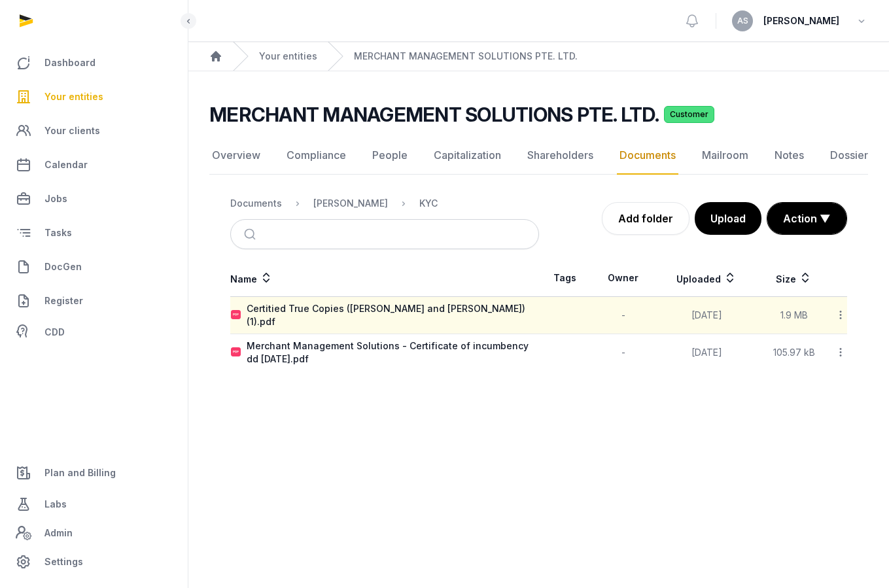
click at [838, 306] on div at bounding box center [839, 315] width 16 height 18
click at [509, 380] on main "MERCHANT MANAGEMENT SOLUTIONS PTE. LTD. Customer Documents Overview Compliance …" at bounding box center [538, 234] width 701 height 326
click at [89, 99] on span "Your entities" at bounding box center [74, 97] width 59 height 16
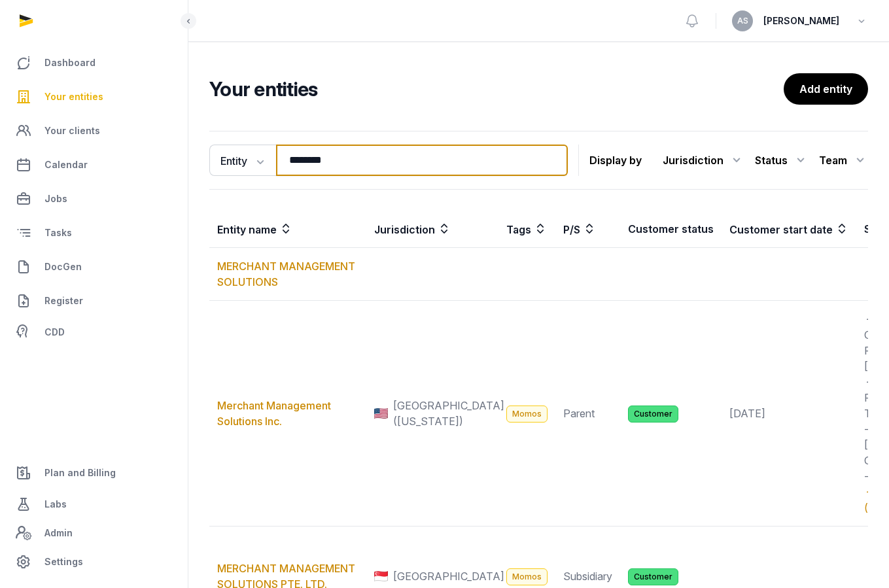
drag, startPoint x: 389, startPoint y: 168, endPoint x: 367, endPoint y: 168, distance: 21.6
click at [367, 168] on input "********" at bounding box center [422, 160] width 292 height 31
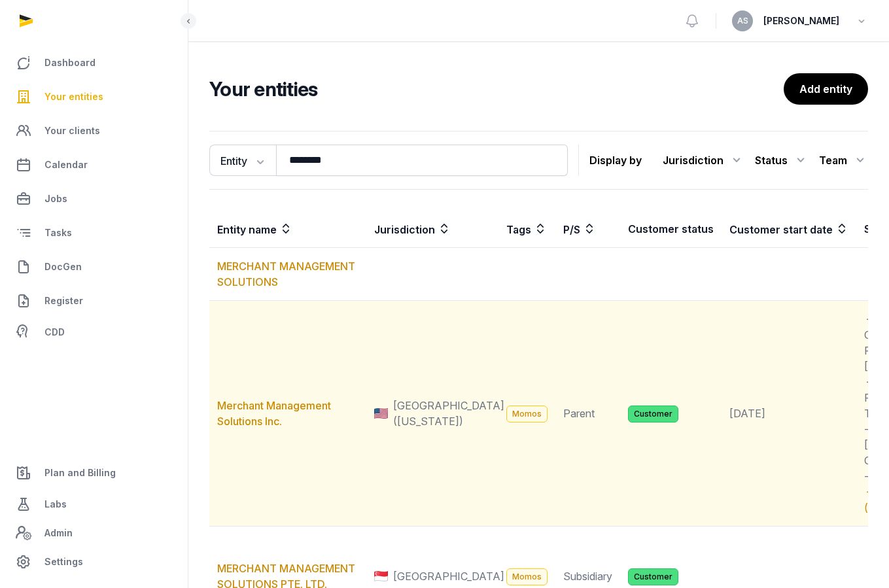
click at [251, 416] on td "Merchant Management Solutions Inc." at bounding box center [287, 414] width 157 height 226
click at [251, 428] on link "Merchant Management Solutions Inc." at bounding box center [274, 413] width 114 height 29
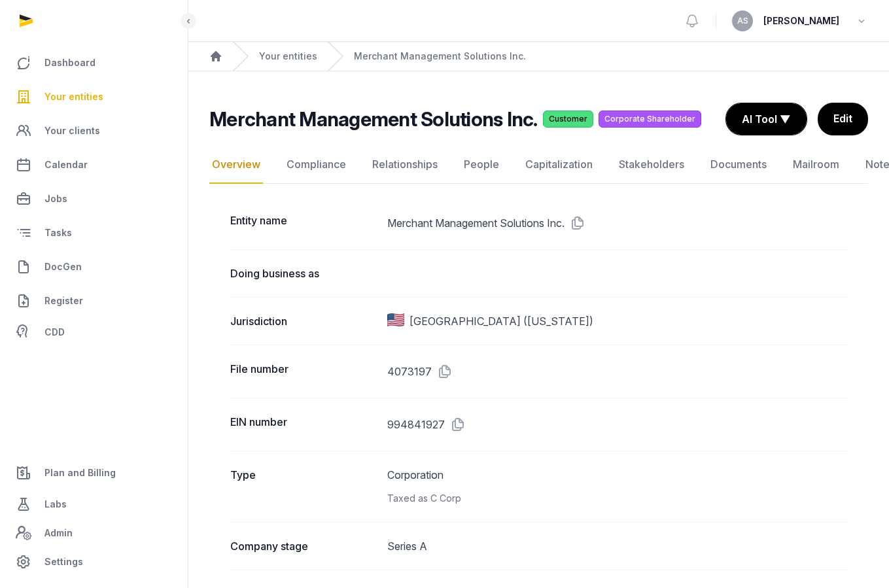
click at [83, 95] on span "Your entities" at bounding box center [74, 97] width 59 height 16
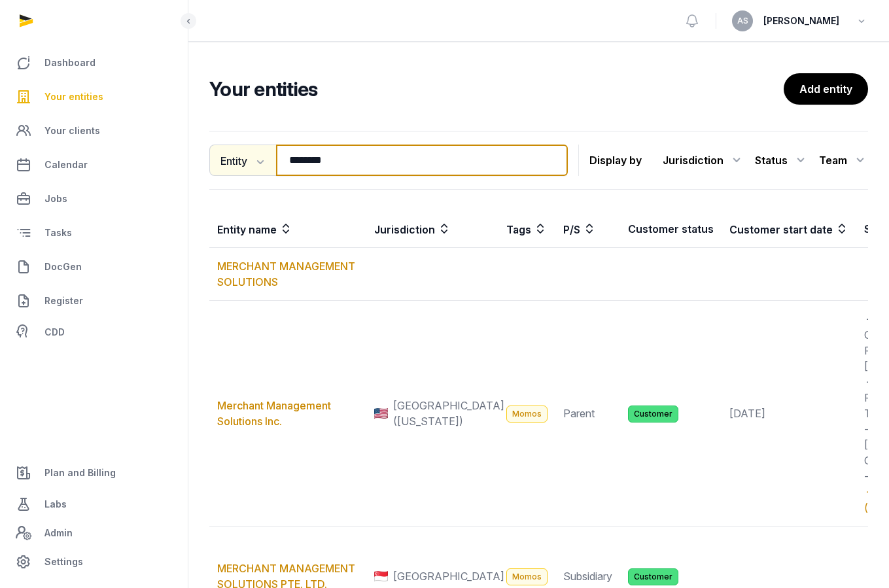
drag, startPoint x: 356, startPoint y: 156, endPoint x: 270, endPoint y: 153, distance: 86.5
click at [270, 155] on div "Entity Entity People Tags Services ******** Search" at bounding box center [388, 160] width 359 height 31
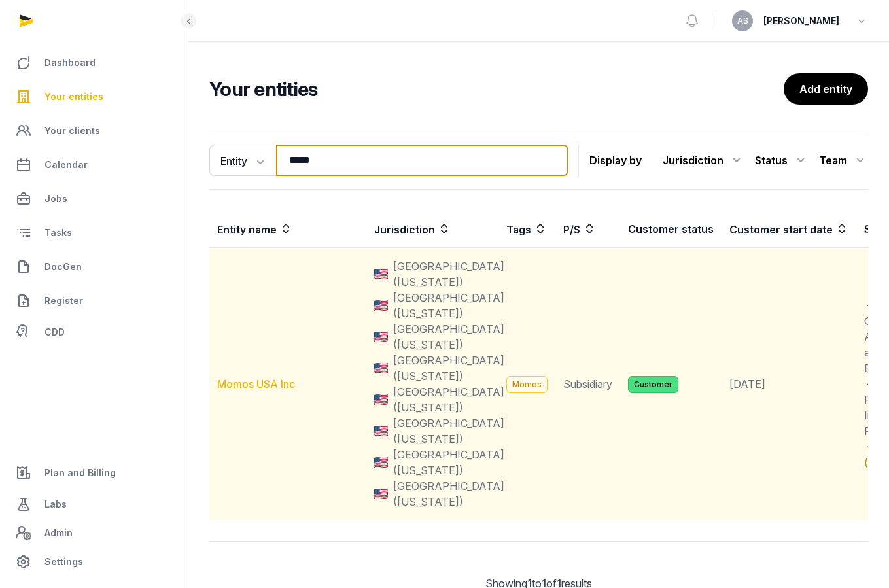
type input "*****"
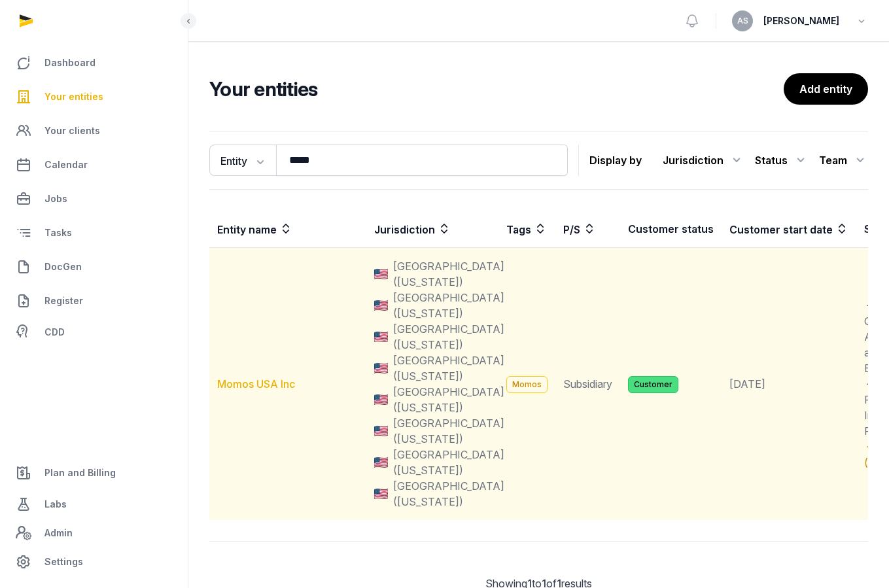
click at [260, 385] on link "Momos USA Inc" at bounding box center [256, 384] width 78 height 13
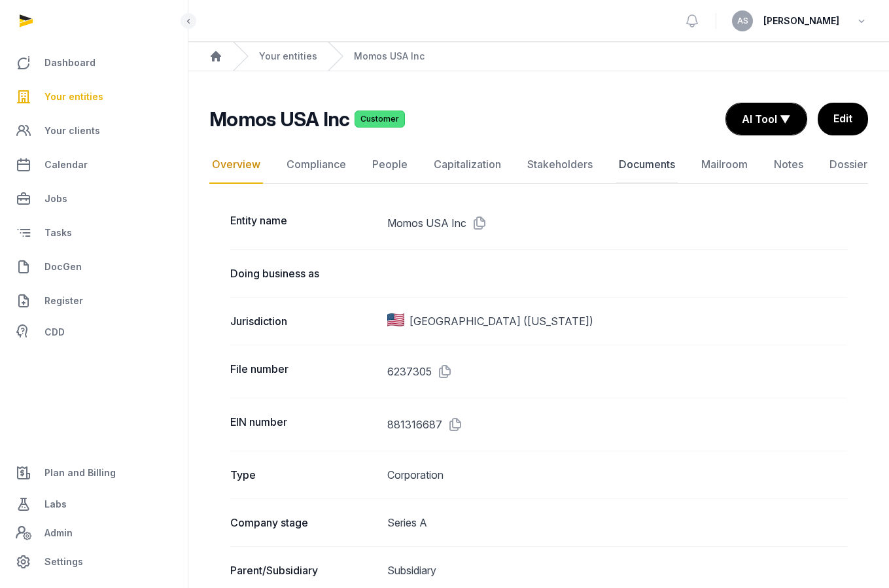
click at [636, 167] on link "Documents" at bounding box center [648, 165] width 62 height 38
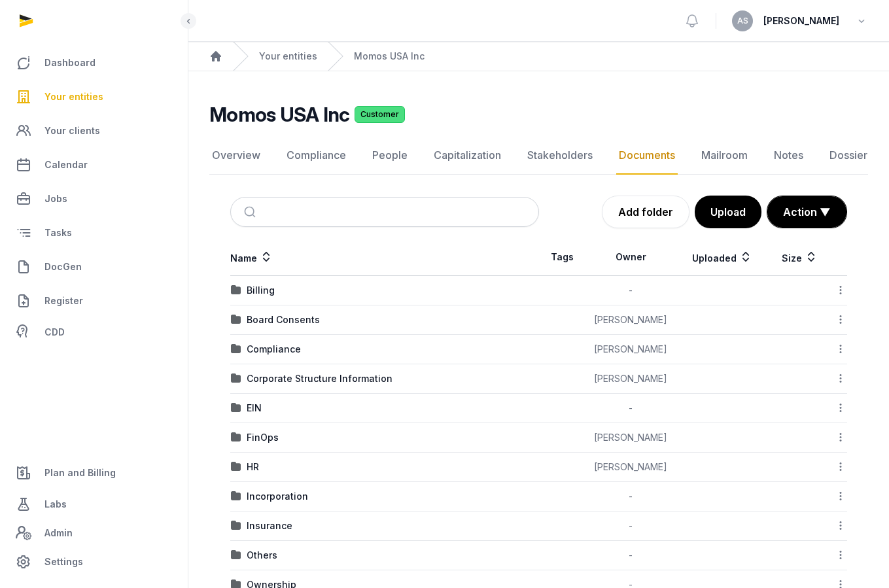
click at [636, 167] on link "Documents" at bounding box center [648, 156] width 62 height 38
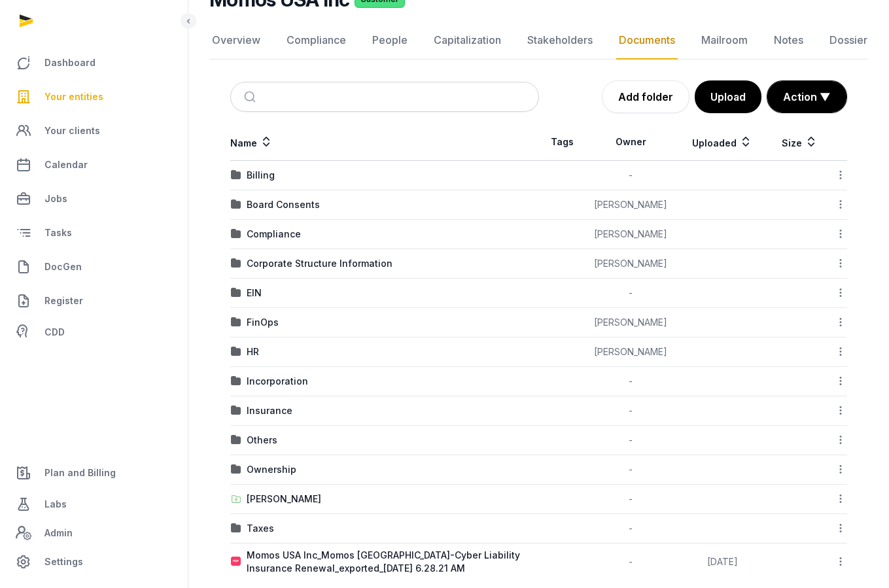
scroll to position [132, 0]
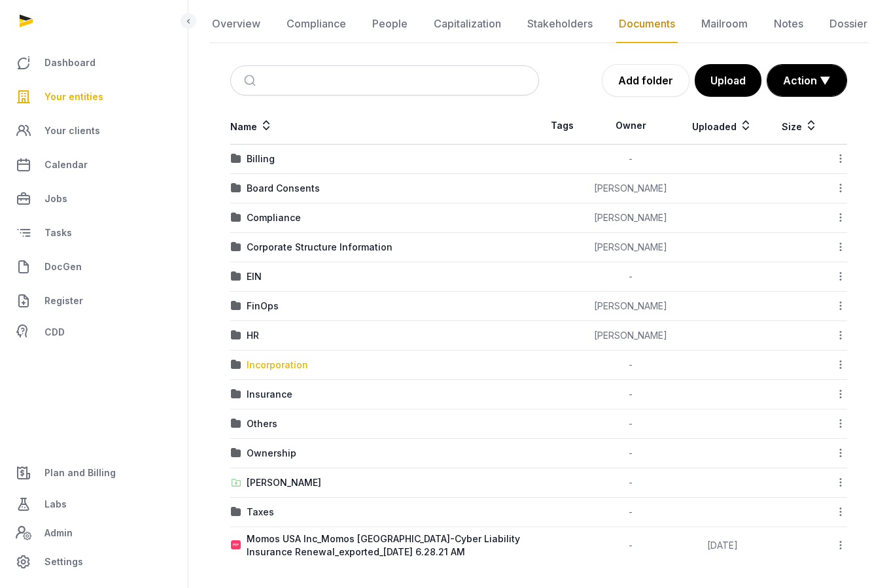
click at [261, 365] on div "Incorporation" at bounding box center [278, 365] width 62 height 13
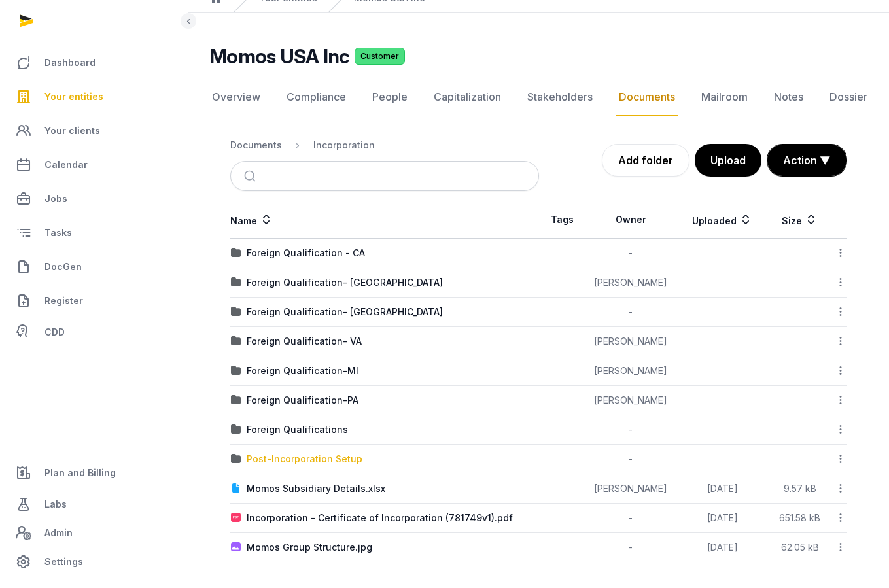
scroll to position [58, 0]
click at [305, 455] on div "Post-Incorporation Setup" at bounding box center [305, 459] width 116 height 13
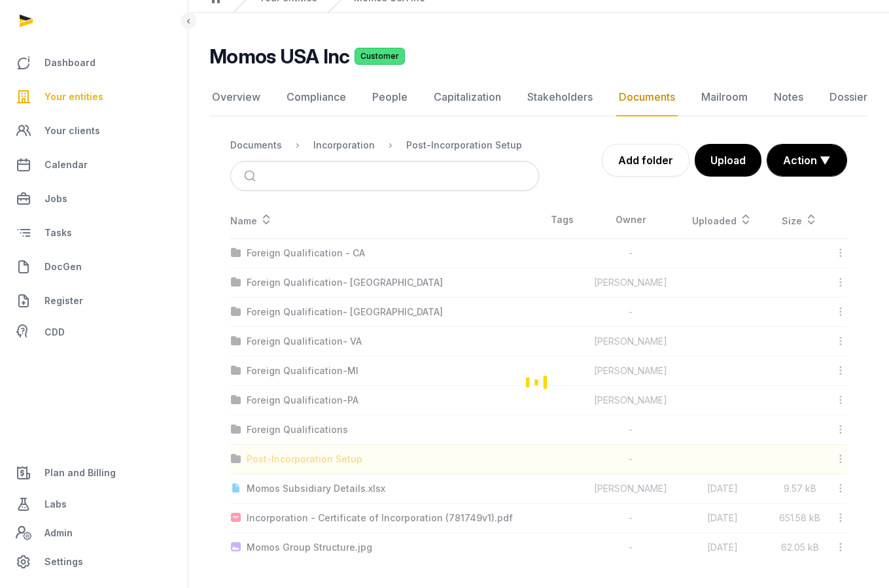
scroll to position [121, 0]
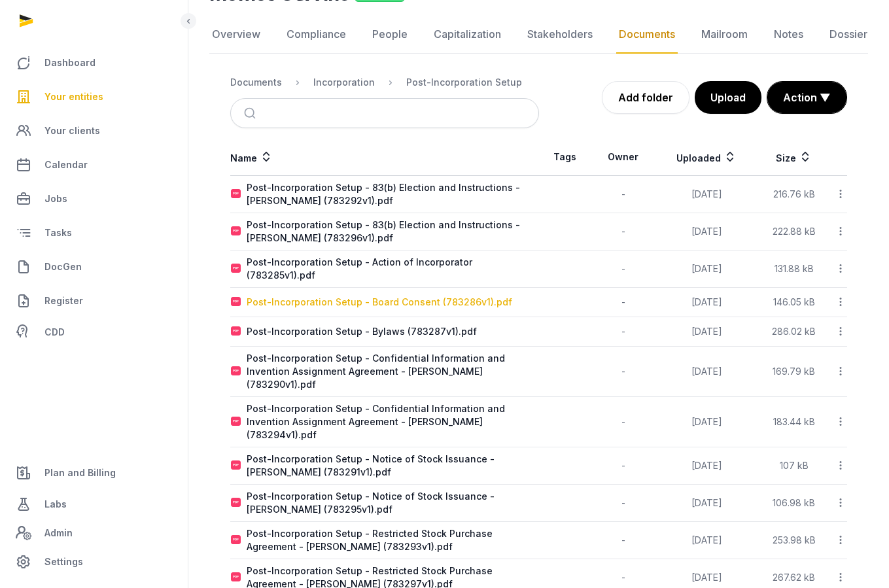
click at [439, 296] on div "Post-Incorporation Setup - Board Consent (783286v1).pdf" at bounding box center [380, 302] width 266 height 13
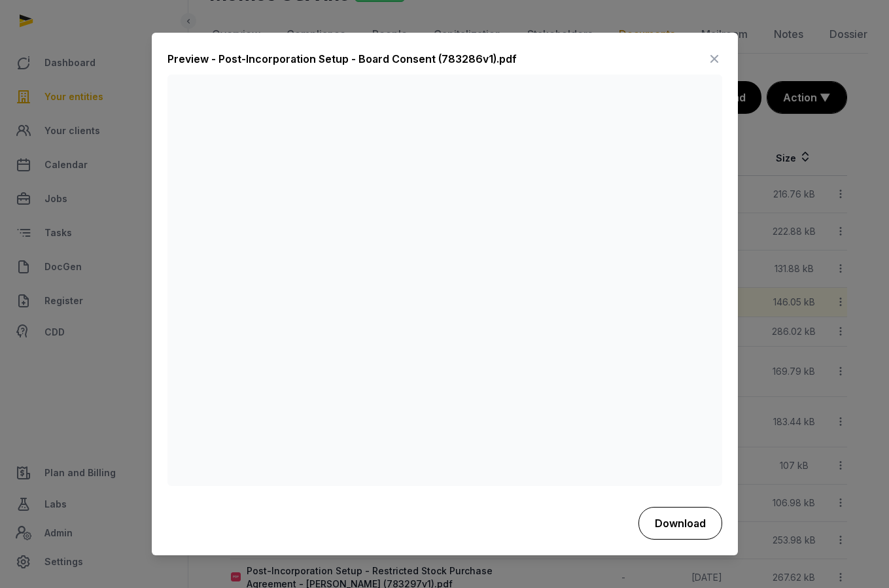
click at [664, 528] on button "Download" at bounding box center [681, 523] width 84 height 33
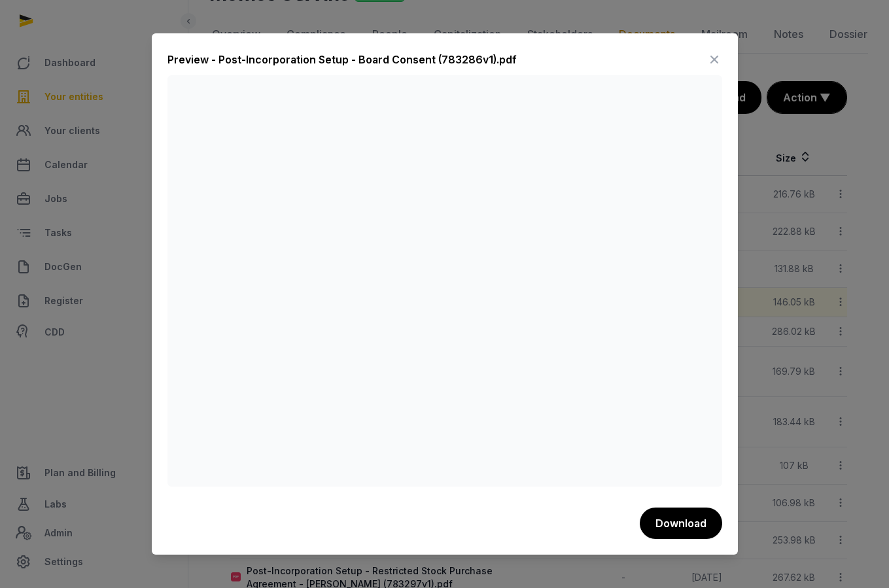
click at [719, 54] on icon at bounding box center [715, 59] width 16 height 21
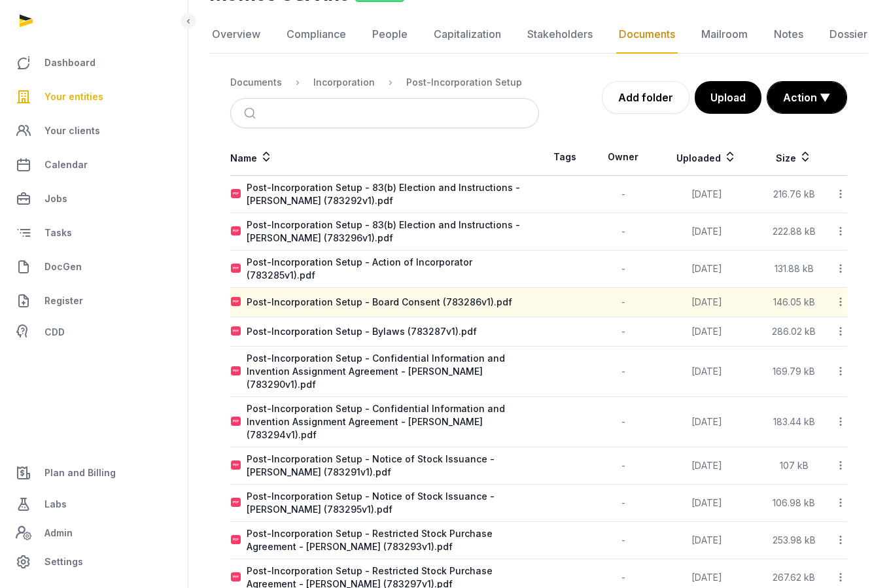
click at [95, 94] on span "Your entities" at bounding box center [74, 97] width 59 height 16
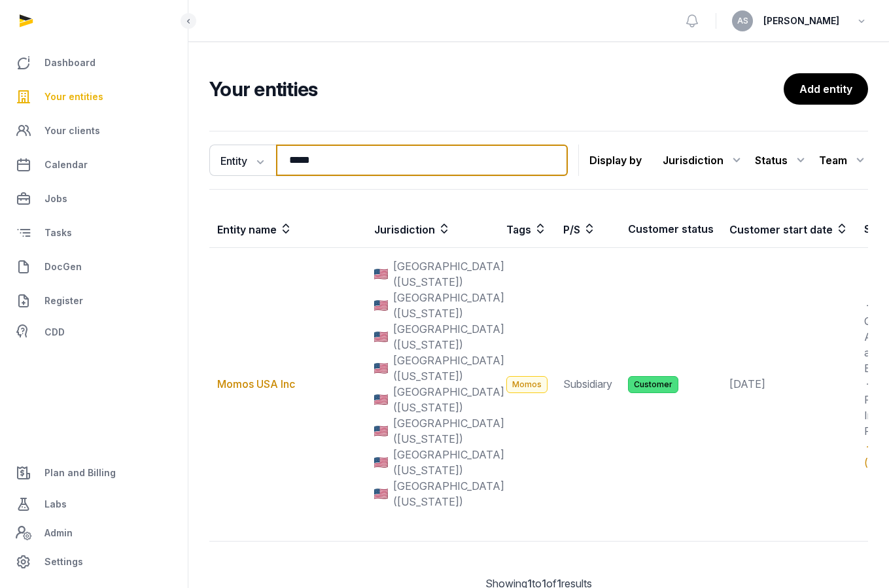
click at [361, 161] on input "*****" at bounding box center [422, 160] width 292 height 31
type input "*"
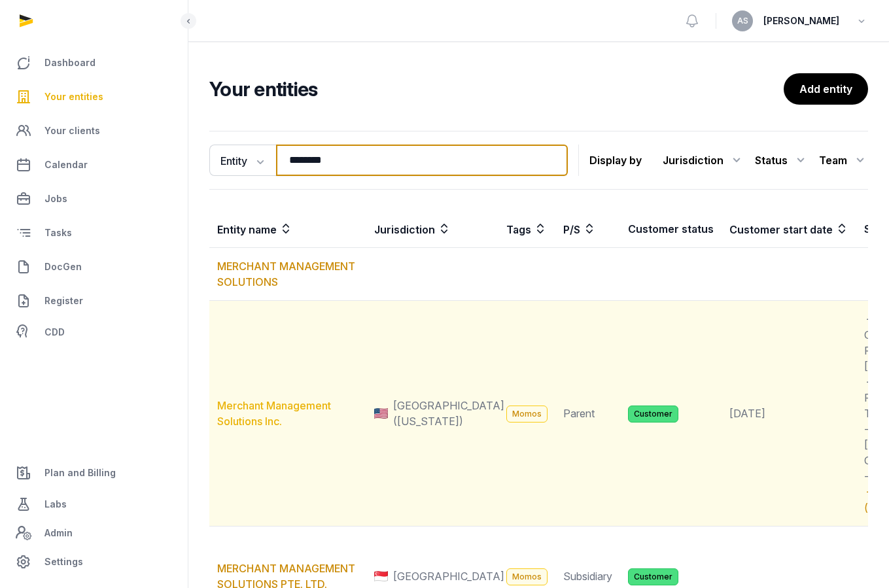
type input "********"
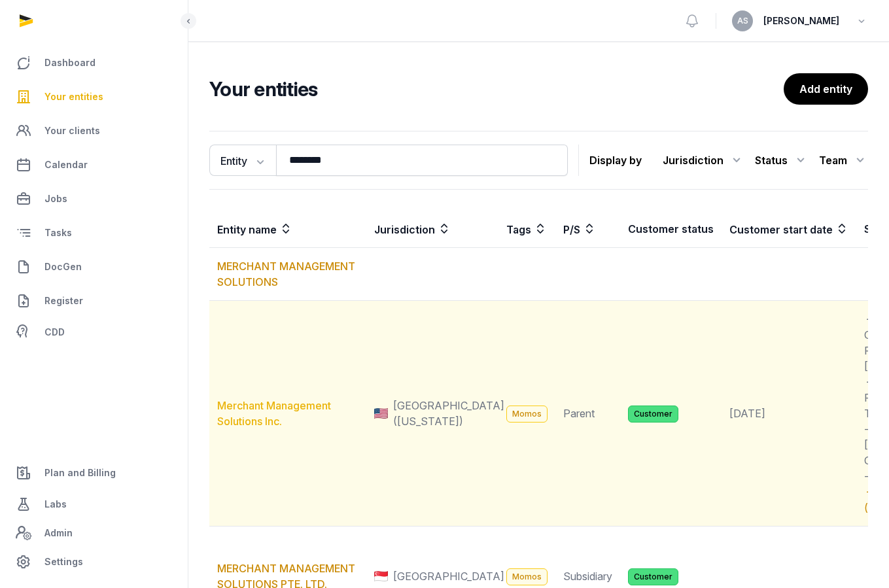
click at [247, 428] on link "Merchant Management Solutions Inc." at bounding box center [274, 413] width 114 height 29
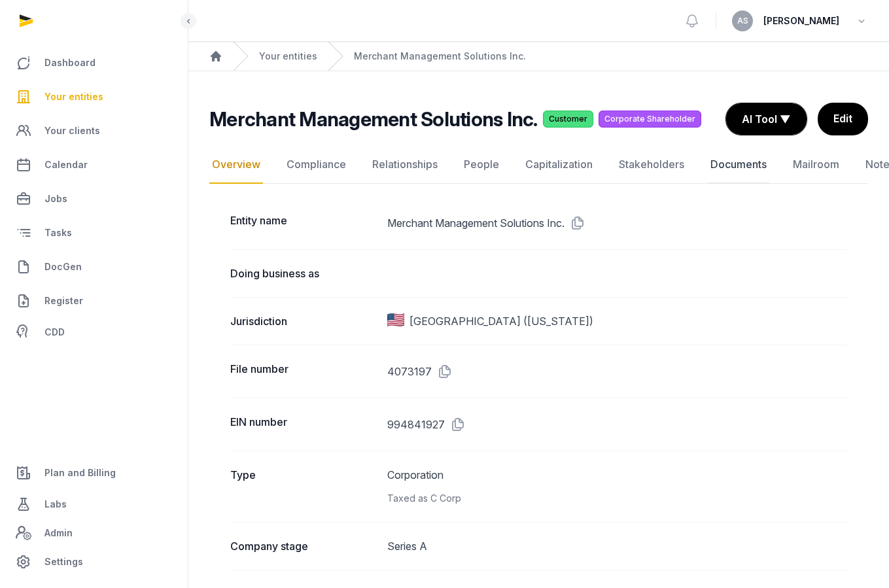
click at [713, 170] on link "Documents" at bounding box center [739, 165] width 62 height 38
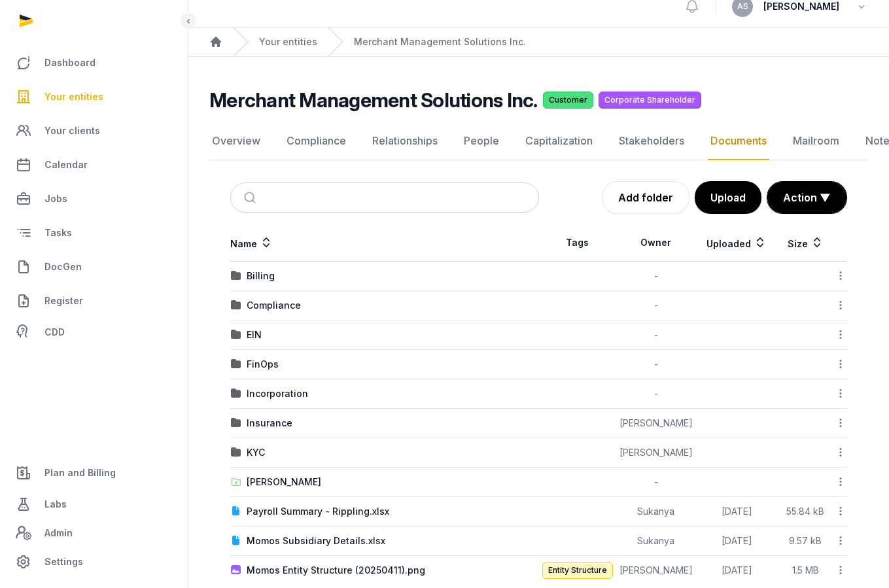
scroll to position [37, 0]
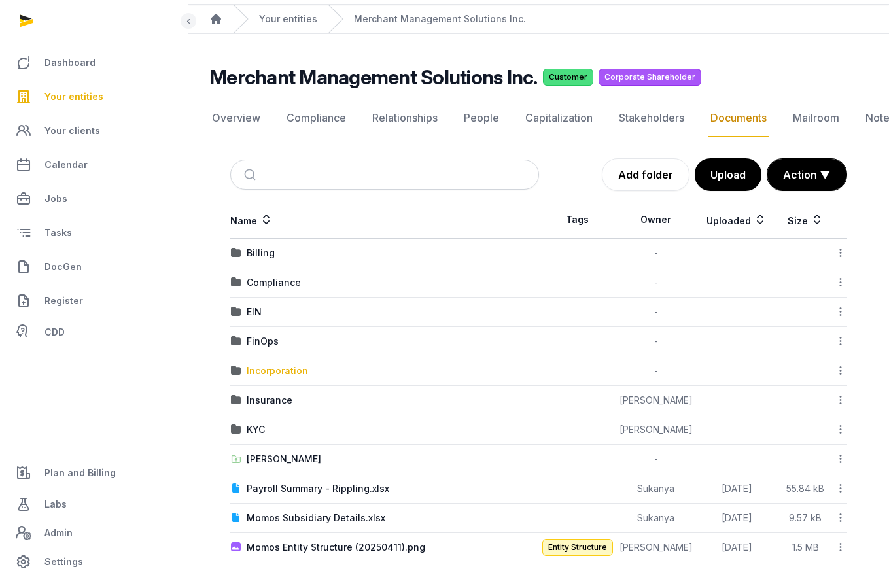
click at [270, 367] on div "Incorporation" at bounding box center [278, 371] width 62 height 13
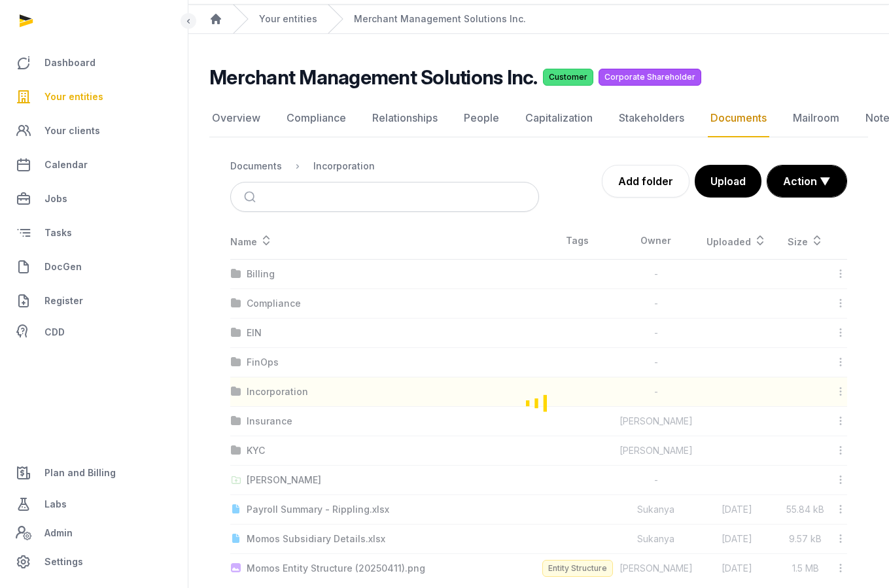
scroll to position [0, 0]
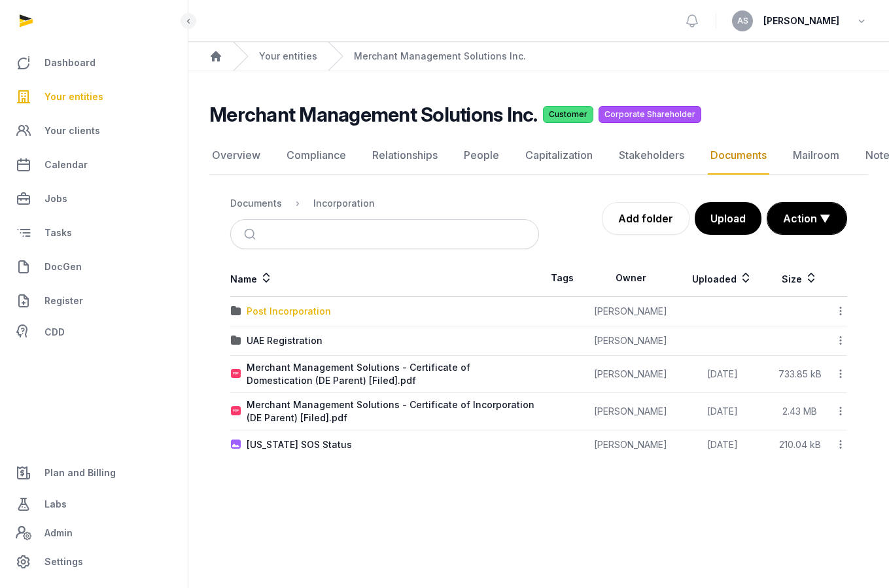
click at [278, 313] on div "Post Incorporation" at bounding box center [289, 311] width 84 height 13
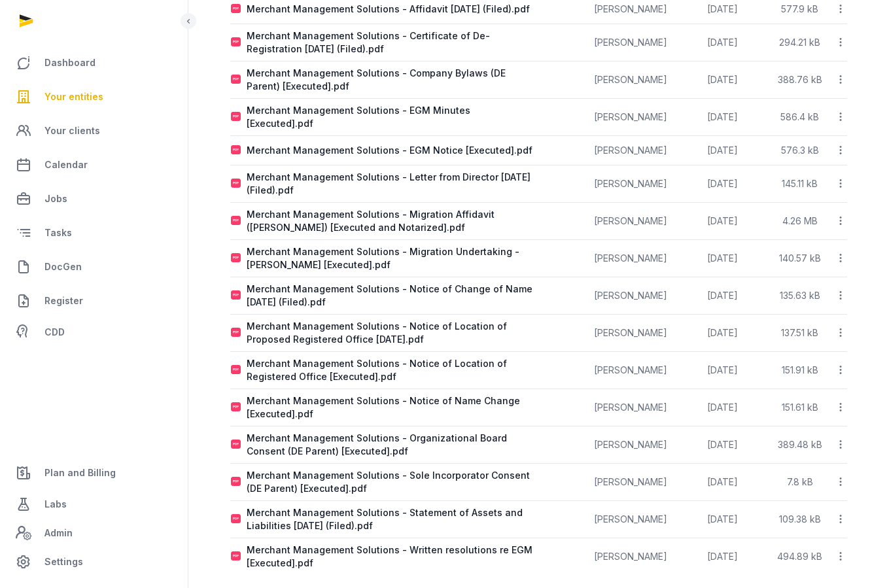
scroll to position [343, 0]
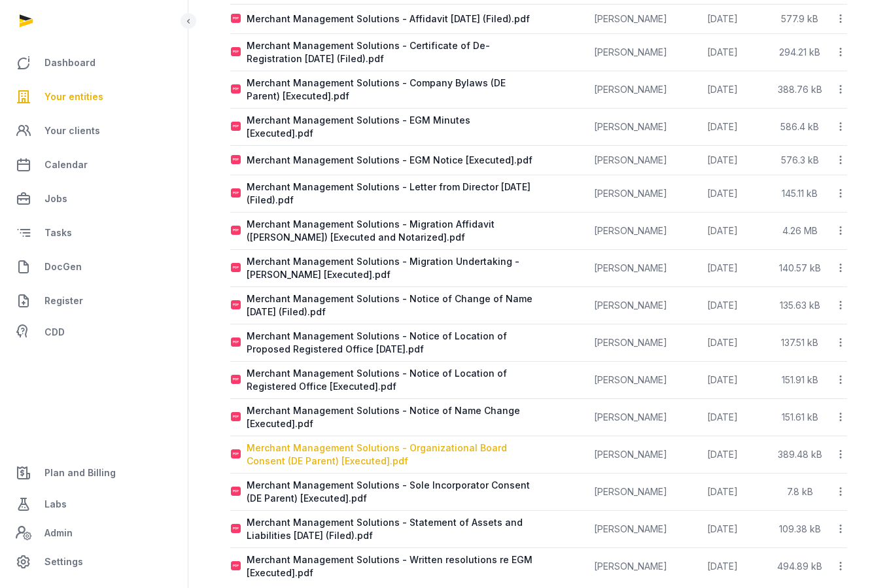
click at [441, 442] on div "Merchant Management Solutions - Organizational Board Consent (DE Parent) [Execu…" at bounding box center [393, 455] width 292 height 26
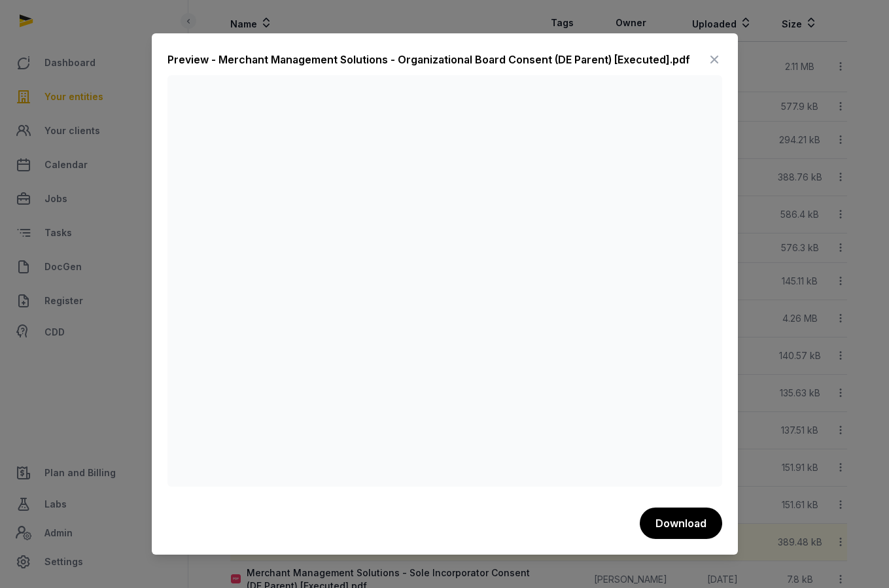
scroll to position [192, 0]
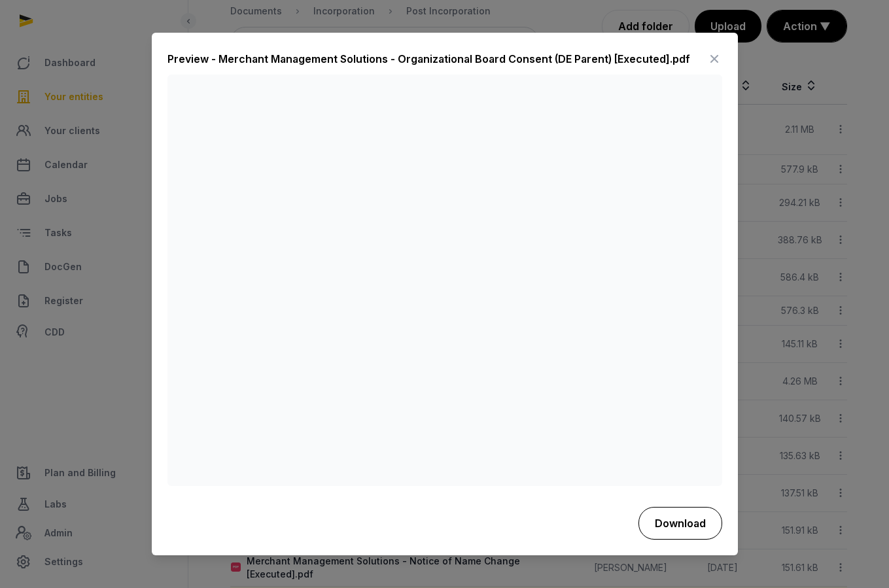
click at [692, 524] on button "Download" at bounding box center [681, 523] width 84 height 33
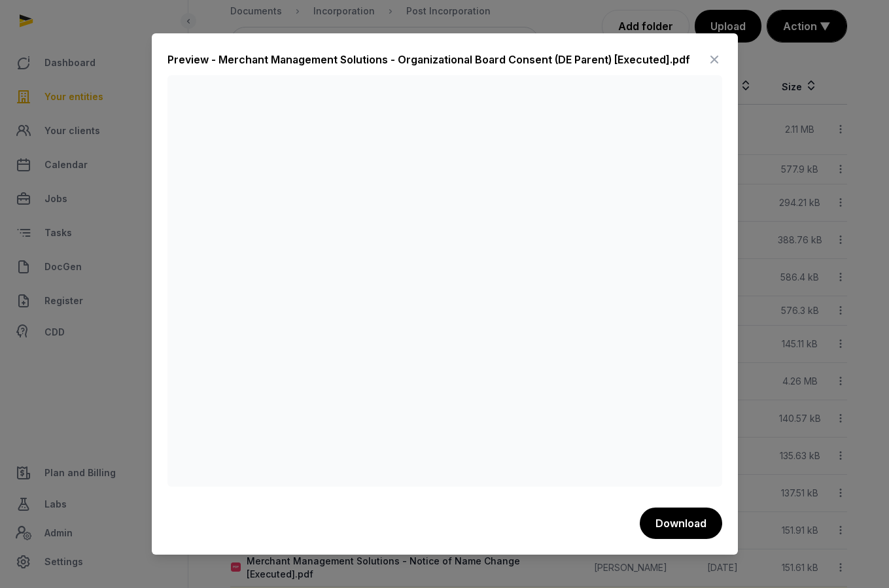
click at [471, 60] on div "Preview - Merchant Management Solutions - Organizational Board Consent (DE Pare…" at bounding box center [429, 60] width 523 height 16
click at [709, 60] on icon at bounding box center [715, 59] width 16 height 21
